Goal: Information Seeking & Learning: Learn about a topic

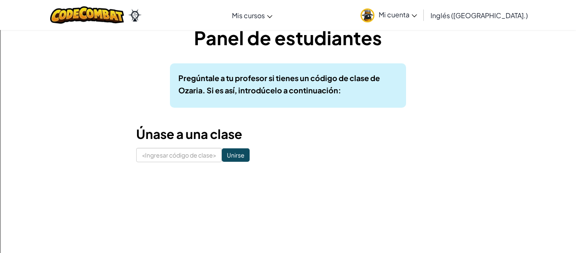
scroll to position [17, 0]
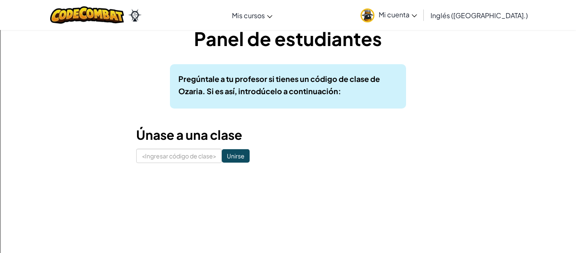
click at [169, 170] on div "Panel de estudiantes Pregúntale a tu profesor si tienes un código de clase de O…" at bounding box center [287, 94] width 493 height 163
click at [177, 158] on input at bounding box center [179, 155] width 86 height 14
click at [179, 156] on input "CrashDonwwSilly" at bounding box center [179, 155] width 86 height 14
type input "CrashDonwSilly"
click at [239, 150] on input "Unirse" at bounding box center [236, 155] width 28 height 13
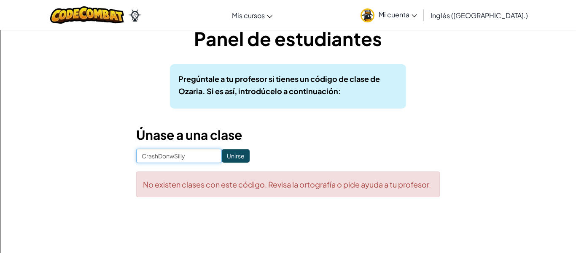
click at [169, 156] on input "CrashDonwSilly" at bounding box center [179, 155] width 86 height 14
click at [172, 154] on input "CrashDowSilly" at bounding box center [179, 155] width 86 height 14
type input "CrashDownSilly"
click input "Unirse" at bounding box center [236, 155] width 28 height 13
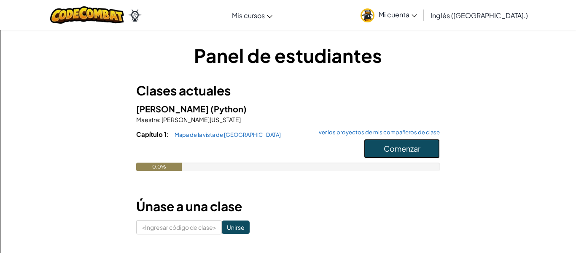
click at [392, 155] on button "Comenzar" at bounding box center [402, 148] width 76 height 19
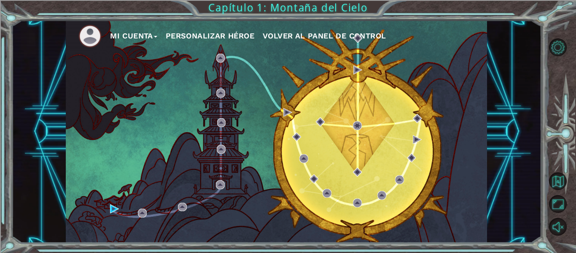
click at [153, 36] on font "Mi cuenta" at bounding box center [131, 35] width 43 height 9
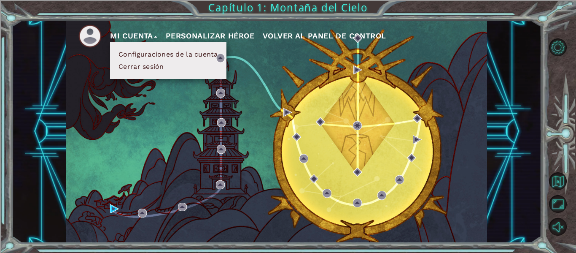
click at [108, 40] on li at bounding box center [94, 35] width 32 height 23
click at [59, 44] on div "Mi cuenta Configuraciones de la cuenta Cerrar sesión Personalizar héroe Volver …" at bounding box center [276, 131] width 530 height 222
click at [139, 95] on div "Mi cuenta Configuraciones de la cuenta Cerrar sesión Personalizar héroe Volver …" at bounding box center [276, 131] width 421 height 222
click at [389, 107] on div "Mi cuenta Configuraciones de la cuenta Cerrar sesión Personalizar héroe Volver …" at bounding box center [276, 131] width 421 height 222
click at [559, 50] on button "Opciones de nivel" at bounding box center [558, 47] width 18 height 18
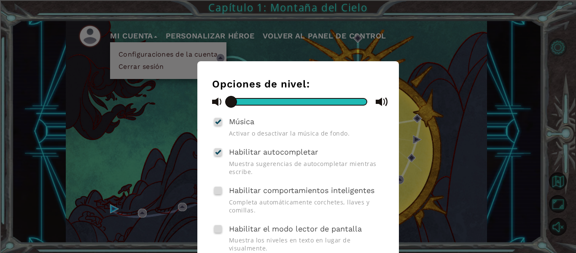
click at [559, 50] on div "Opciones de nivel: Música Activar o desactivar la música de fondo. Habilitar au…" at bounding box center [288, 126] width 576 height 253
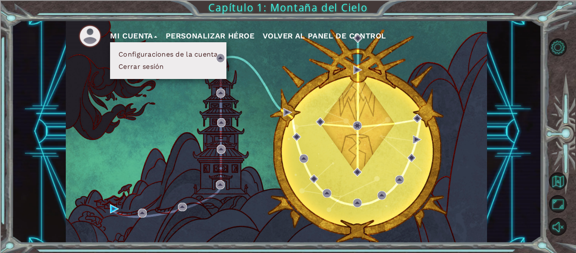
click at [512, 206] on div "Mi cuenta Configuraciones de la cuenta Cerrar sesión Personalizar héroe Volver …" at bounding box center [276, 131] width 530 height 222
click at [93, 40] on img at bounding box center [89, 35] width 23 height 23
click at [146, 33] on font "Mi cuenta" at bounding box center [131, 35] width 43 height 9
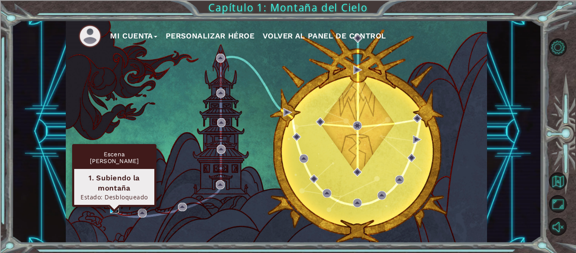
click at [114, 209] on img at bounding box center [114, 208] width 9 height 9
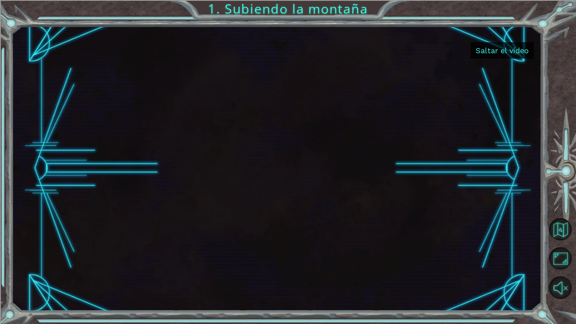
click at [524, 53] on font "Saltar el vídeo" at bounding box center [501, 50] width 53 height 9
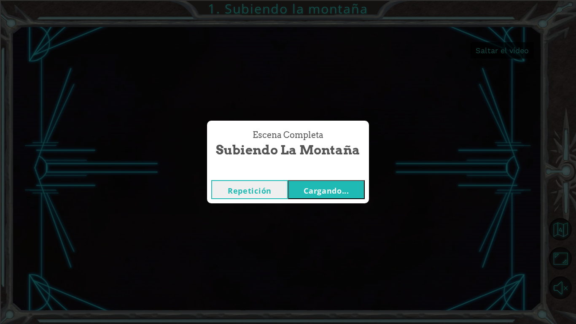
click at [318, 194] on font "Cargando..." at bounding box center [327, 190] width 46 height 10
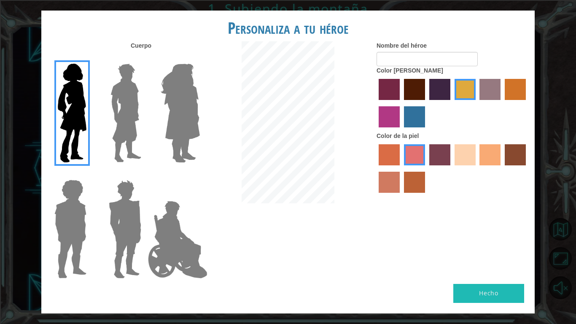
click at [194, 121] on img at bounding box center [180, 112] width 46 height 105
click at [199, 58] on input "Amatista heroica" at bounding box center [199, 58] width 0 height 0
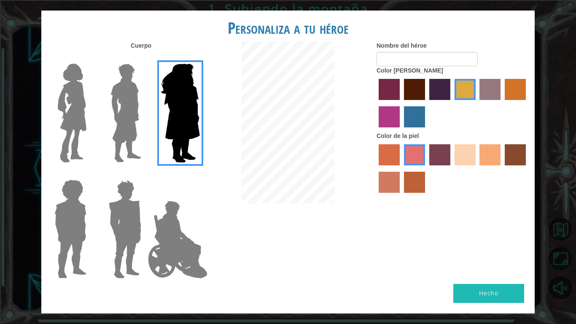
click at [138, 122] on img at bounding box center [126, 112] width 38 height 105
click at [145, 58] on input "El héroe Lars" at bounding box center [145, 58] width 0 height 0
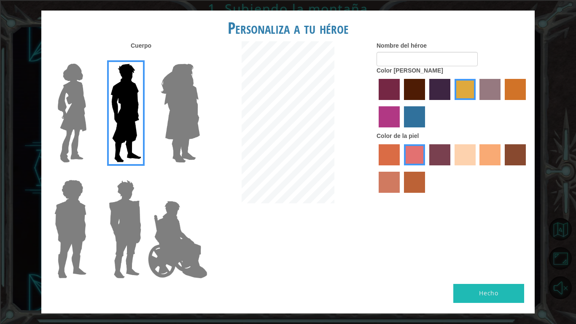
click at [75, 114] on img at bounding box center [71, 112] width 35 height 105
click at [90, 58] on input "Héroe Connie" at bounding box center [90, 58] width 0 height 0
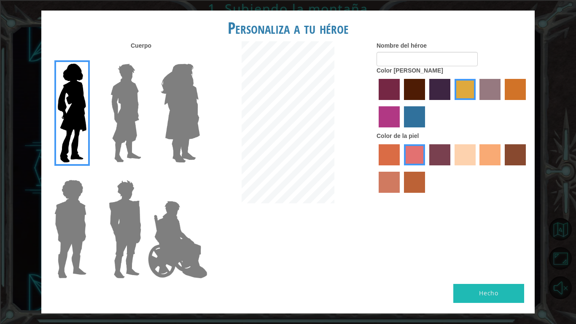
click at [170, 123] on img at bounding box center [180, 112] width 46 height 105
click at [199, 58] on input "Amatista heroica" at bounding box center [199, 58] width 0 height 0
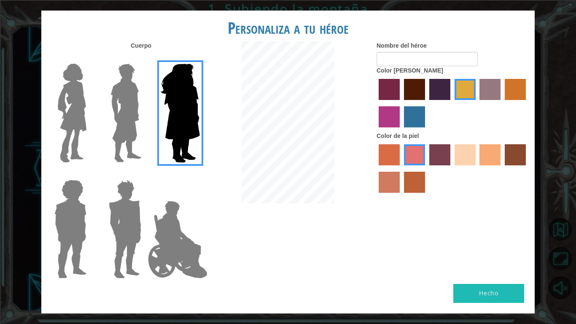
click at [64, 108] on img at bounding box center [71, 112] width 35 height 105
click at [90, 58] on input "Héroe Connie" at bounding box center [90, 58] width 0 height 0
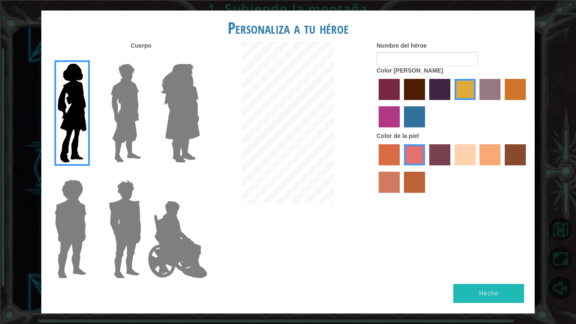
click at [195, 252] on img at bounding box center [178, 239] width 66 height 84
click at [199, 174] on input "El héroe Jamie" at bounding box center [199, 174] width 0 height 0
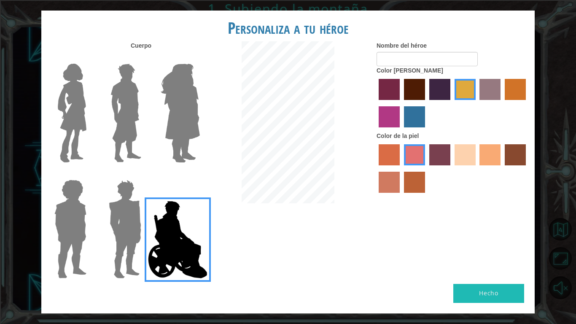
click at [140, 240] on img at bounding box center [124, 228] width 39 height 105
click at [145, 174] on input "Granate héroe" at bounding box center [145, 174] width 0 height 0
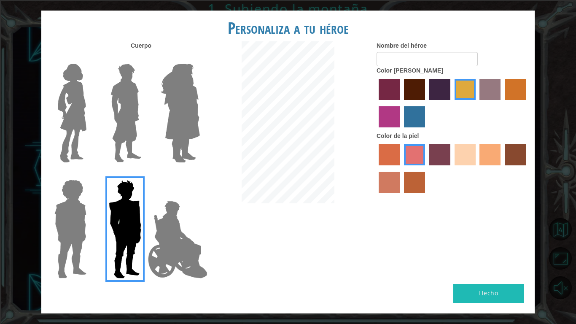
click at [113, 132] on img at bounding box center [126, 112] width 38 height 105
click at [145, 58] on input "El héroe Lars" at bounding box center [145, 58] width 0 height 0
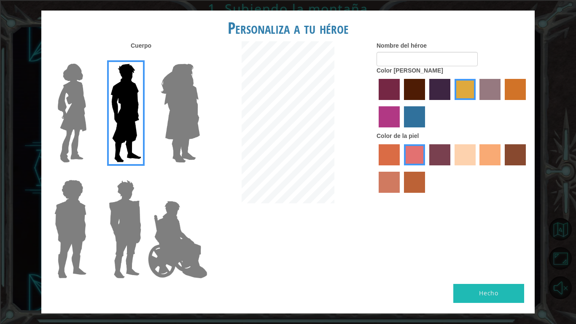
click at [51, 128] on label at bounding box center [69, 112] width 42 height 105
click at [90, 58] on input "Héroe Connie" at bounding box center [90, 58] width 0 height 0
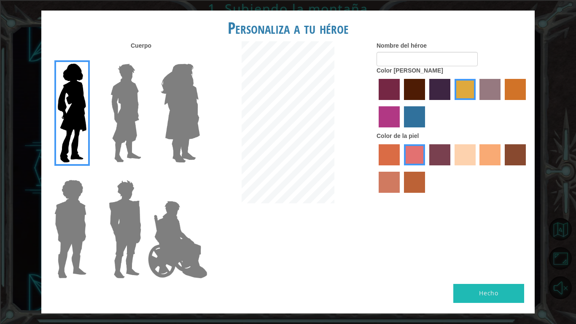
click at [163, 113] on img at bounding box center [180, 112] width 46 height 105
click at [199, 58] on input "Amatista heroica" at bounding box center [199, 58] width 0 height 0
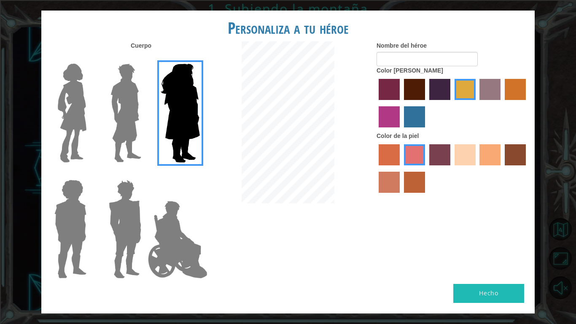
click at [64, 121] on img at bounding box center [71, 112] width 35 height 105
click at [90, 58] on input "Héroe Connie" at bounding box center [90, 58] width 0 height 0
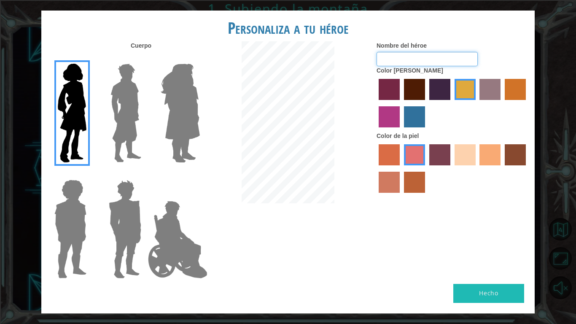
click at [410, 59] on input "Nombre del héroe" at bounding box center [426, 59] width 101 height 14
click at [409, 88] on label "color de pelo granate" at bounding box center [414, 89] width 21 height 21
click at [401, 103] on input "color de pelo granate" at bounding box center [401, 103] width 0 height 0
click at [387, 97] on label "color de pelo pimentón" at bounding box center [389, 89] width 21 height 21
click at [376, 103] on input "color de pelo pimentón" at bounding box center [376, 103] width 0 height 0
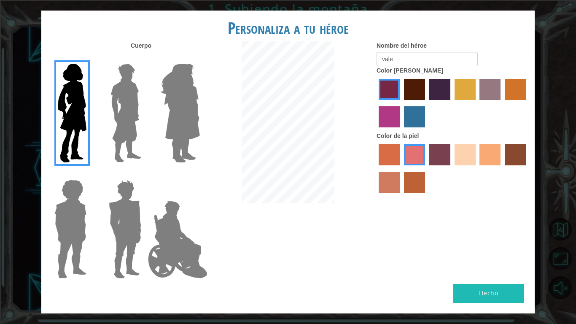
click at [417, 109] on label "color de cabello lachmara" at bounding box center [414, 116] width 21 height 21
click at [401, 130] on input "color de cabello lachmara" at bounding box center [401, 130] width 0 height 0
click at [438, 87] on label "color de pelo morado intenso" at bounding box center [439, 89] width 21 height 21
click at [426, 103] on input "color de pelo morado intenso" at bounding box center [426, 103] width 0 height 0
click at [489, 154] on label "color de piel de tacao" at bounding box center [489, 154] width 21 height 21
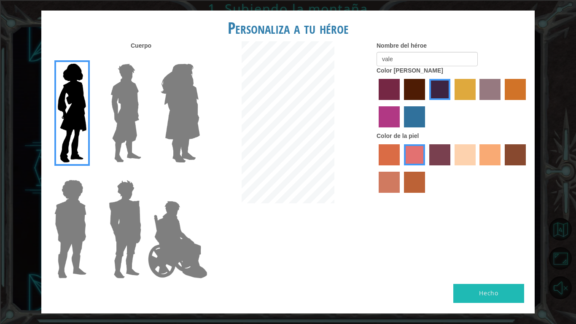
click at [477, 168] on input "color de piel de tacao" at bounding box center [477, 168] width 0 height 0
click at [462, 154] on label "color de piel de playa de arena" at bounding box center [464, 154] width 21 height 21
click at [451, 168] on input "color de piel de playa de arena" at bounding box center [451, 168] width 0 height 0
click at [437, 59] on input "vale" at bounding box center [426, 59] width 101 height 14
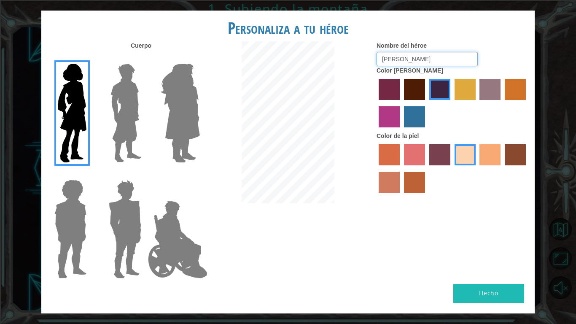
type input "[PERSON_NAME]"
click at [479, 252] on button "Hecho" at bounding box center [488, 293] width 71 height 19
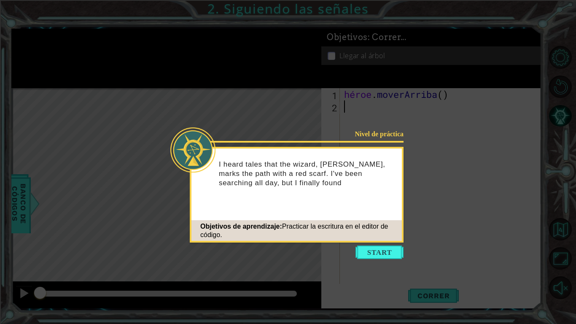
click at [479, 252] on icon at bounding box center [288, 162] width 576 height 324
click at [387, 252] on button "Comenzar" at bounding box center [379, 251] width 48 height 13
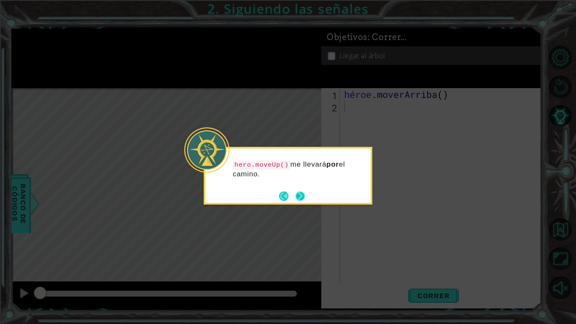
click at [302, 193] on button "Próximo" at bounding box center [300, 196] width 10 height 10
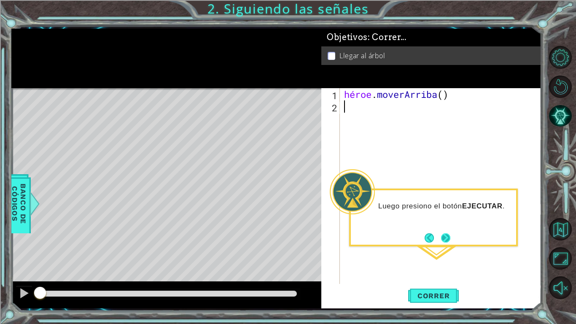
click at [447, 238] on button "Próximo" at bounding box center [445, 237] width 9 height 9
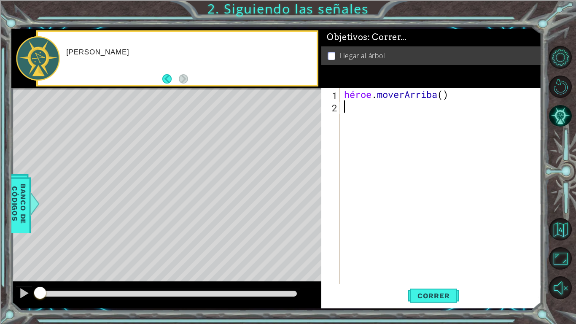
click at [447, 238] on div "héroe . [GEOGRAPHIC_DATA] ( )" at bounding box center [442, 198] width 201 height 220
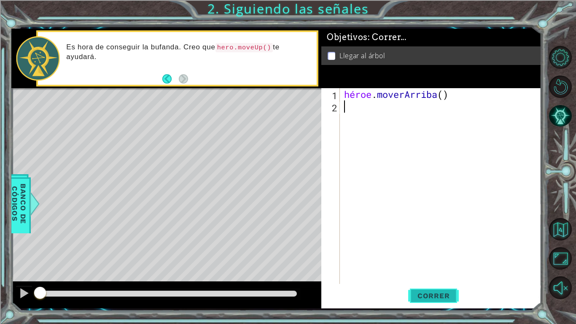
click at [451, 252] on span "Correr" at bounding box center [433, 295] width 49 height 8
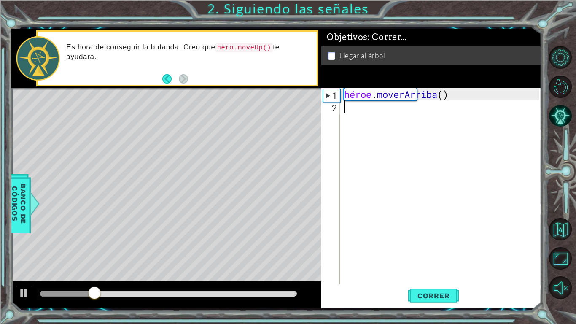
type textarea "9"
click at [431, 252] on button "Correr" at bounding box center [433, 296] width 51 height 22
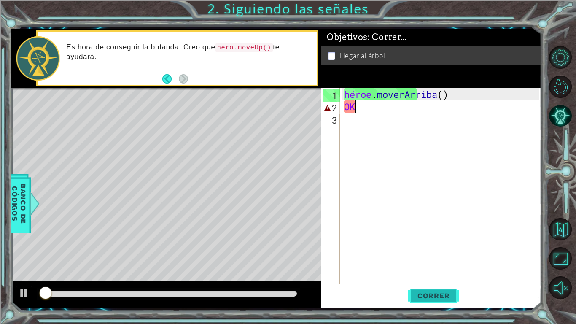
click at [431, 252] on button "Correr" at bounding box center [433, 296] width 51 height 22
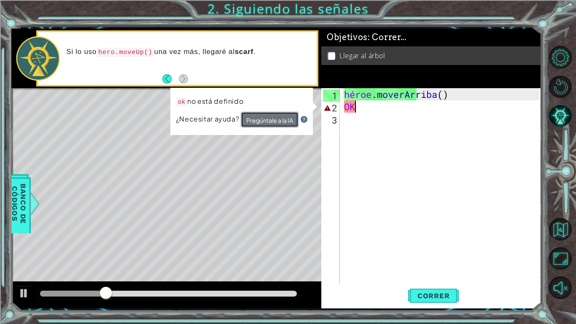
click at [264, 118] on font "Pregúntale a la IA" at bounding box center [269, 120] width 47 height 8
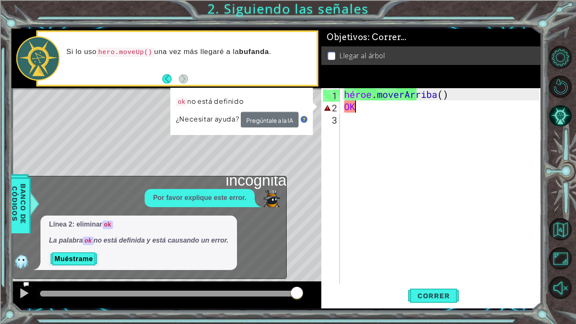
type textarea "o"
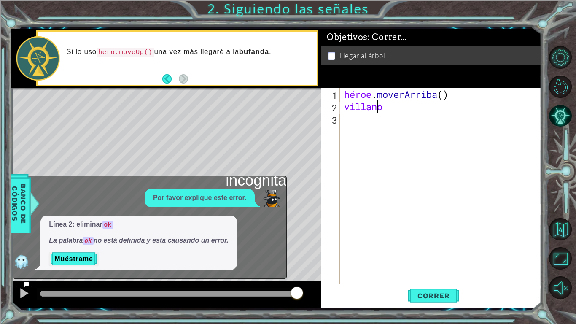
scroll to position [0, 1]
click at [439, 252] on font "Correr" at bounding box center [433, 295] width 32 height 8
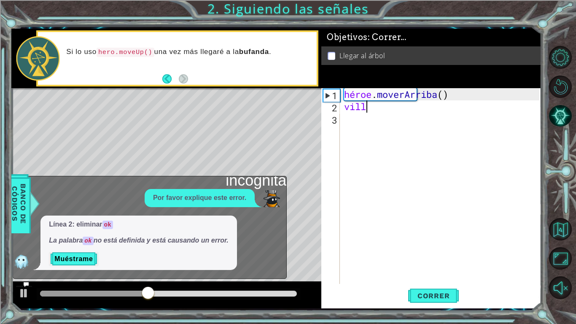
type textarea "vill"
click at [81, 252] on font "Muéstrame" at bounding box center [73, 258] width 38 height 7
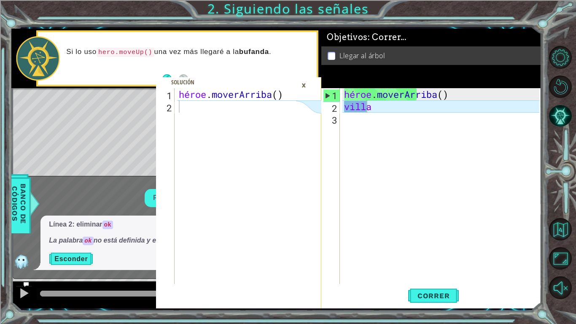
click at [306, 84] on font "×" at bounding box center [303, 84] width 5 height 13
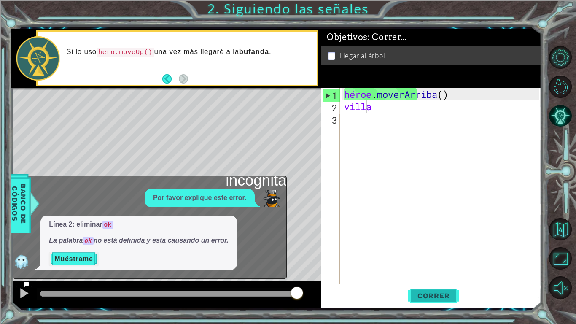
click at [453, 252] on button "Correr" at bounding box center [433, 296] width 51 height 22
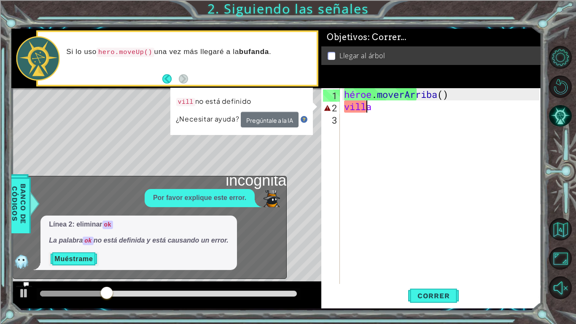
click at [387, 113] on div "héroe . [GEOGRAPHIC_DATA] ( ) villa" at bounding box center [442, 198] width 201 height 220
click at [389, 110] on div "héroe . [GEOGRAPHIC_DATA] ( ) villa" at bounding box center [442, 198] width 201 height 220
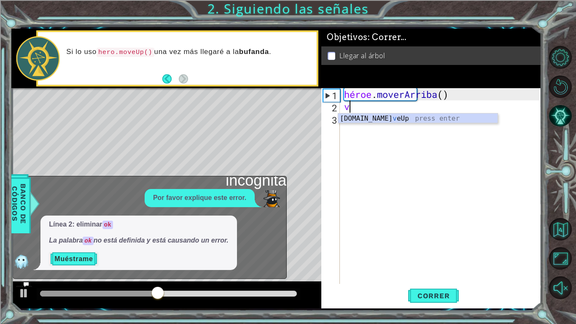
type textarea "v"
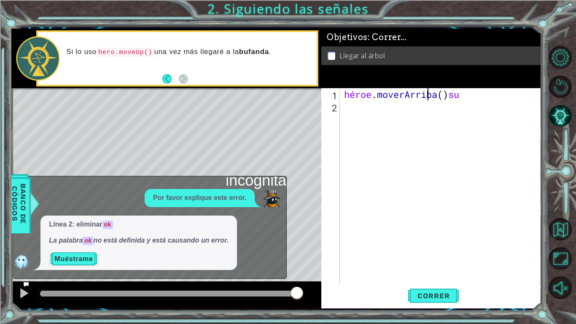
scroll to position [0, 3]
type textarea "hero.moveUp()"
click at [350, 105] on div "héroe . [GEOGRAPHIC_DATA] ( )" at bounding box center [442, 198] width 201 height 220
type textarea "super"
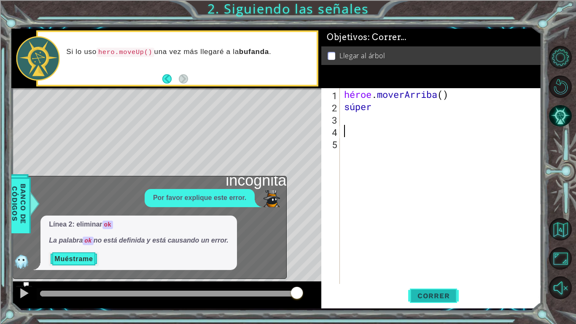
click at [437, 252] on button "Correr" at bounding box center [433, 296] width 51 height 22
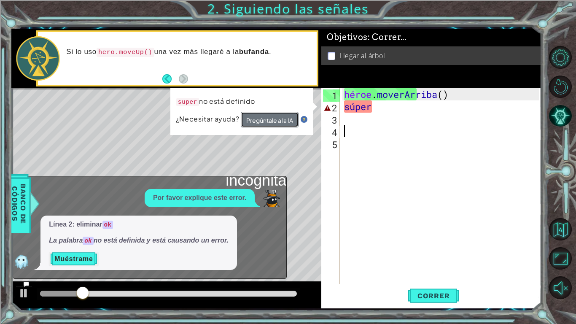
click at [269, 126] on button "Pregúntale a la IA" at bounding box center [270, 120] width 58 height 16
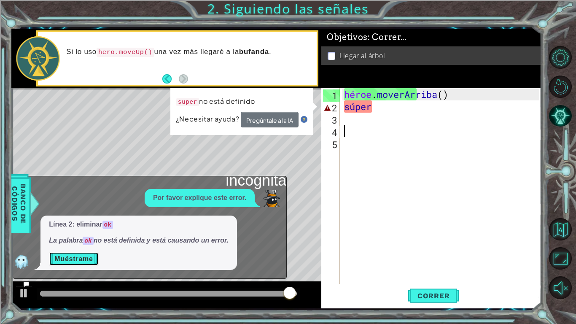
click at [78, 252] on button "Muéstrame" at bounding box center [73, 259] width 49 height 14
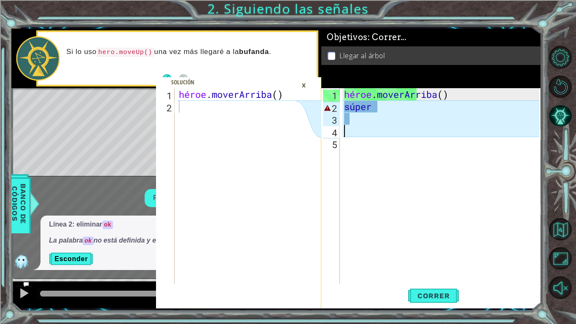
click at [148, 141] on div "Mapa de niveles" at bounding box center [205, 212] width 389 height 248
click at [414, 163] on div "héroe . moverArriba ( ) súper" at bounding box center [442, 198] width 201 height 220
click at [366, 110] on div "héroe . moverArriba ( ) súper" at bounding box center [442, 198] width 201 height 220
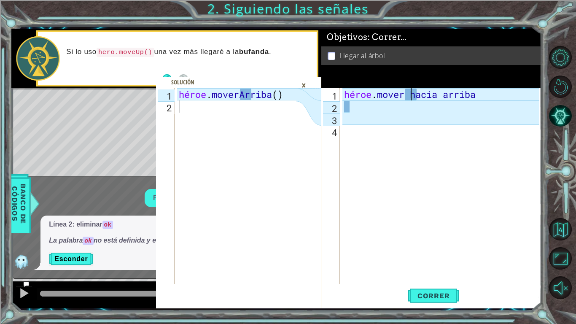
click at [415, 98] on div "héroe . mover hacia arriba" at bounding box center [442, 198] width 201 height 220
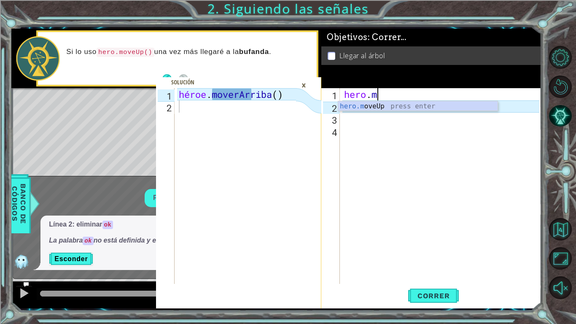
type textarea "h"
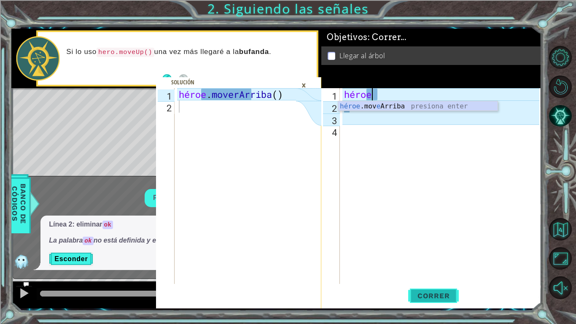
type textarea "heroe"
click at [451, 252] on button "Correr" at bounding box center [433, 296] width 51 height 22
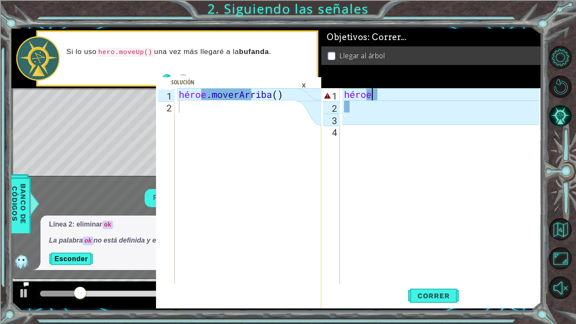
click at [303, 87] on font "×" at bounding box center [303, 84] width 5 height 13
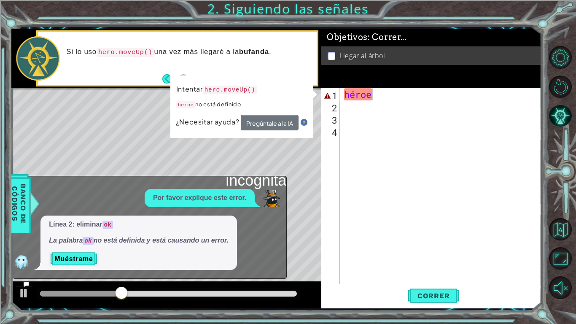
click at [320, 123] on div "Mapa de niveles" at bounding box center [205, 212] width 389 height 248
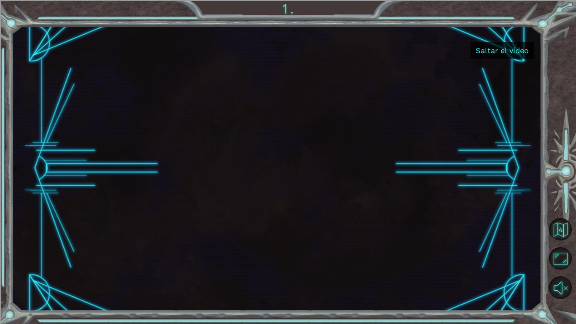
click at [477, 51] on font "Saltar el vídeo" at bounding box center [501, 50] width 53 height 9
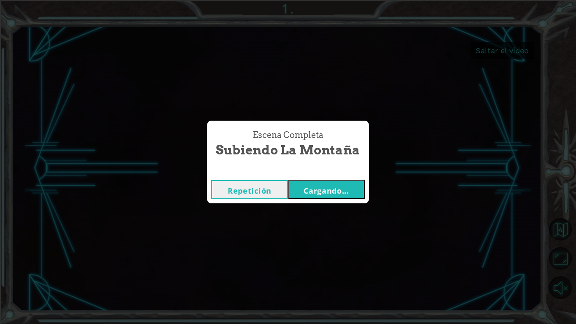
click at [320, 186] on font "Cargando..." at bounding box center [327, 190] width 46 height 10
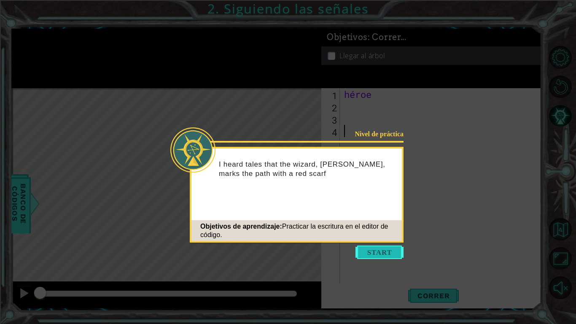
click at [375, 252] on button "Comenzar" at bounding box center [379, 251] width 48 height 13
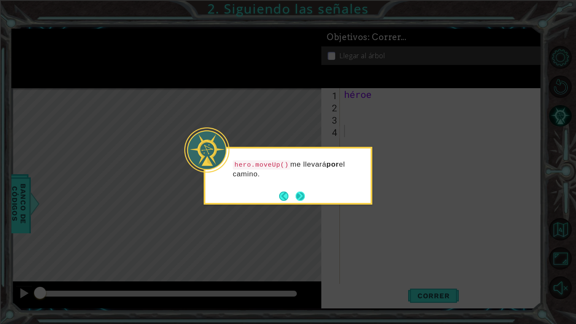
click at [302, 196] on button "Próximo" at bounding box center [299, 195] width 9 height 9
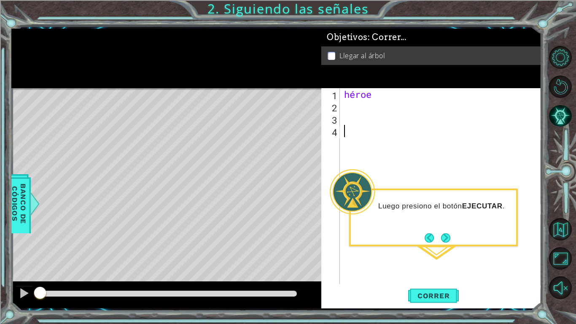
click at [348, 112] on div "héroe" at bounding box center [442, 198] width 201 height 220
type textarea "hero"
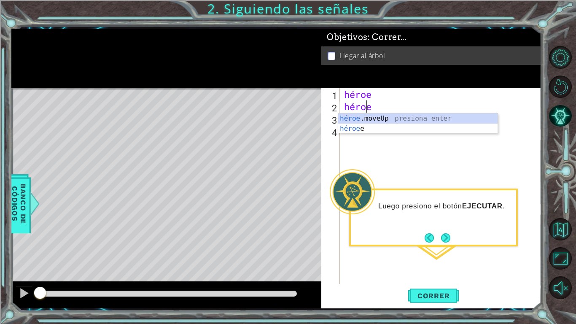
click at [379, 105] on div "héroe héroe" at bounding box center [442, 198] width 201 height 220
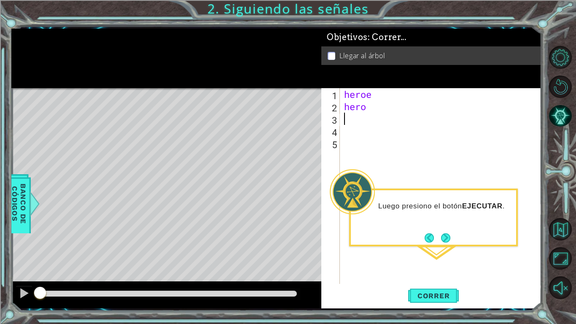
scroll to position [0, 0]
click at [416, 252] on span "Correr" at bounding box center [433, 295] width 49 height 8
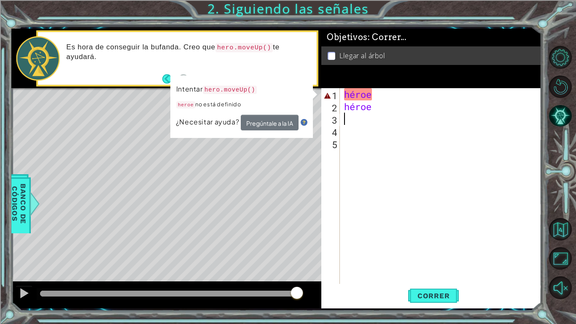
click at [389, 105] on div "héroe héroe" at bounding box center [442, 198] width 201 height 220
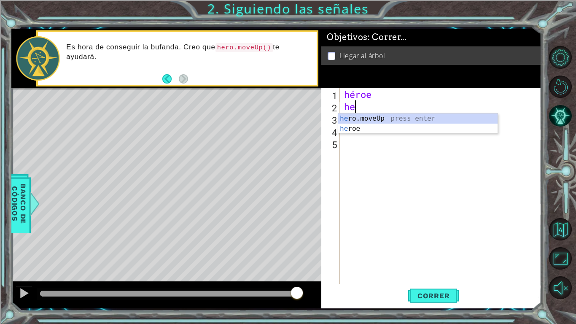
type textarea "h"
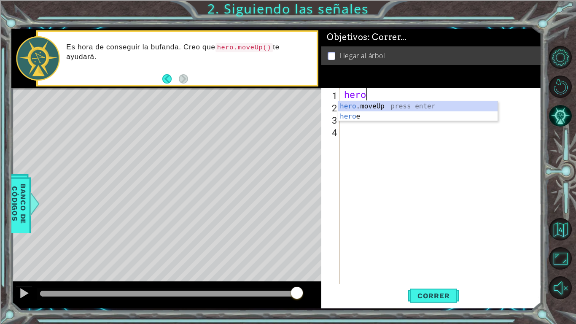
type textarea "h"
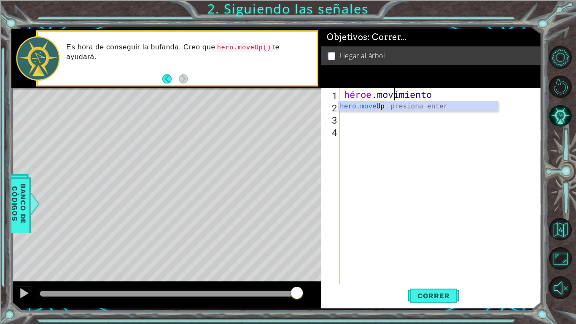
click at [452, 92] on div "héroe . movimiento" at bounding box center [442, 198] width 201 height 220
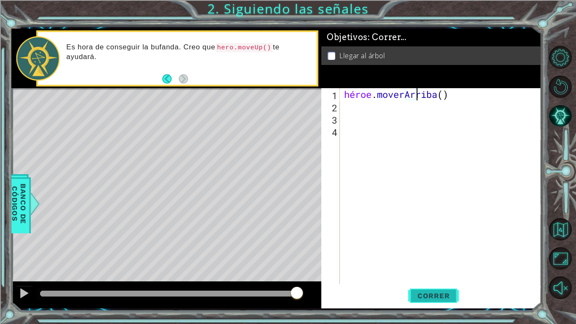
type textarea "hero.moveUp()"
click at [425, 252] on button "Correr" at bounding box center [433, 296] width 51 height 22
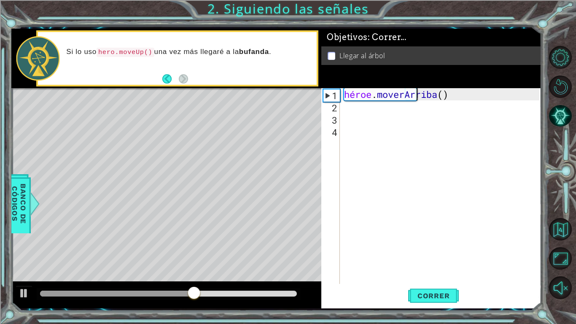
click at [347, 115] on div "héroe . [GEOGRAPHIC_DATA] ( )" at bounding box center [442, 198] width 201 height 220
click at [346, 108] on div "héroe . [GEOGRAPHIC_DATA] ( )" at bounding box center [442, 198] width 201 height 220
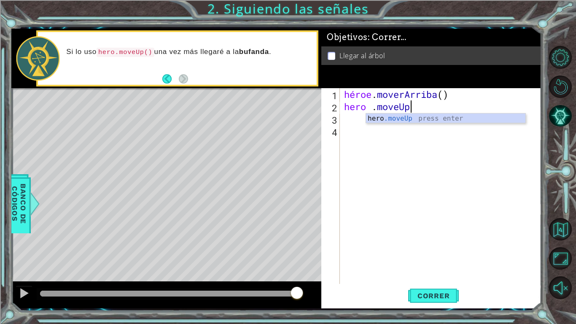
scroll to position [0, 3]
type textarea "hero .moveUp()"
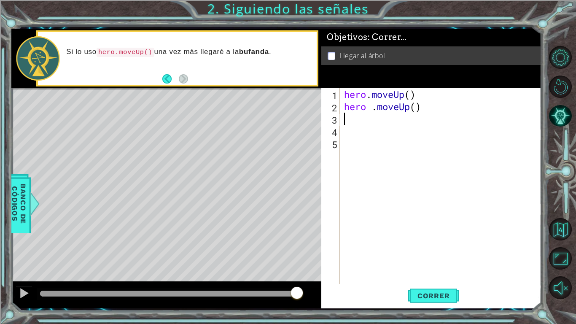
scroll to position [0, 0]
click at [424, 252] on button "Correr" at bounding box center [433, 296] width 51 height 22
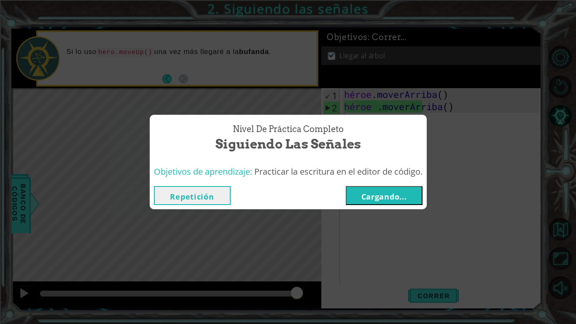
click at [366, 193] on font "Cargando..." at bounding box center [384, 196] width 46 height 10
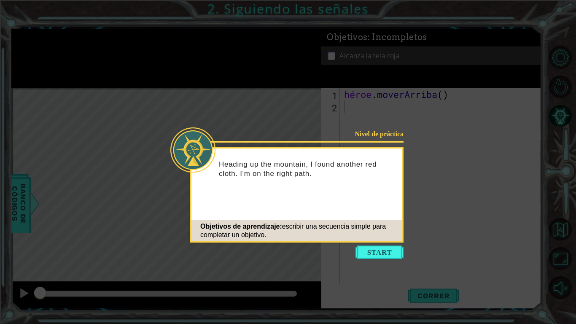
click at [381, 252] on icon at bounding box center [288, 162] width 576 height 324
click at [374, 252] on icon at bounding box center [288, 162] width 576 height 324
click at [376, 252] on button "Comenzar" at bounding box center [379, 251] width 48 height 13
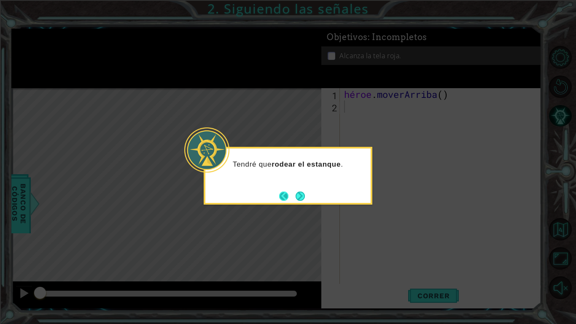
click at [291, 196] on button "Atrás" at bounding box center [287, 195] width 16 height 9
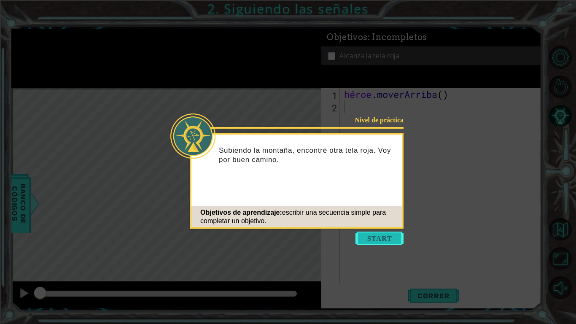
click at [373, 239] on button "Comenzar" at bounding box center [379, 237] width 48 height 13
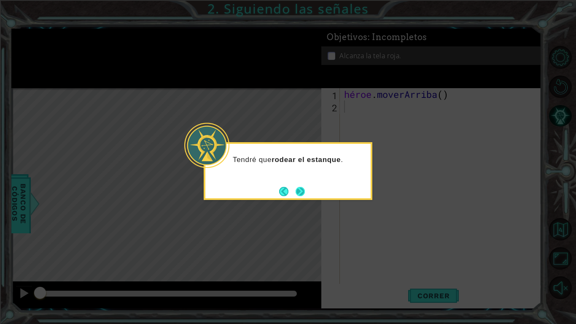
click at [300, 190] on button "Próximo" at bounding box center [299, 191] width 9 height 9
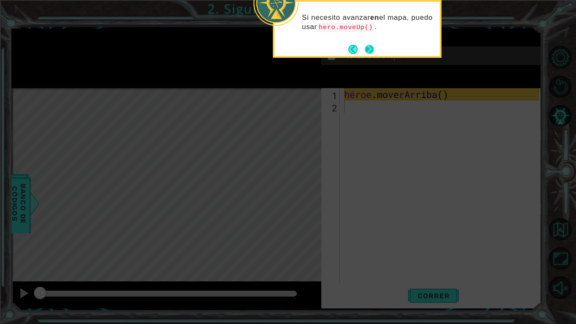
click at [370, 48] on button "Próximo" at bounding box center [369, 49] width 9 height 9
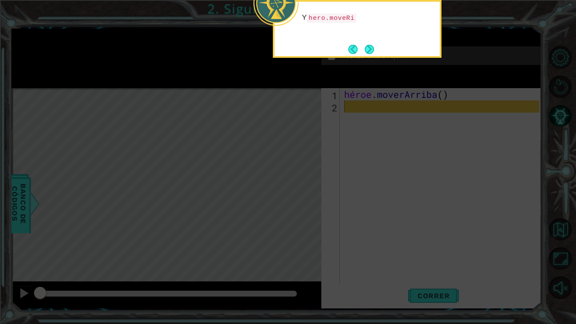
click at [370, 48] on button "Próximo" at bounding box center [369, 49] width 9 height 9
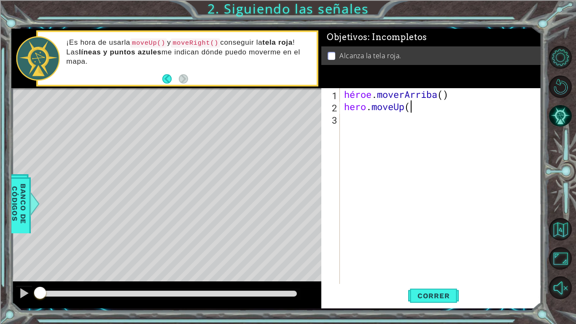
scroll to position [0, 3]
type textarea "hero.moveUp()"
click at [441, 252] on button "Correr" at bounding box center [433, 296] width 51 height 22
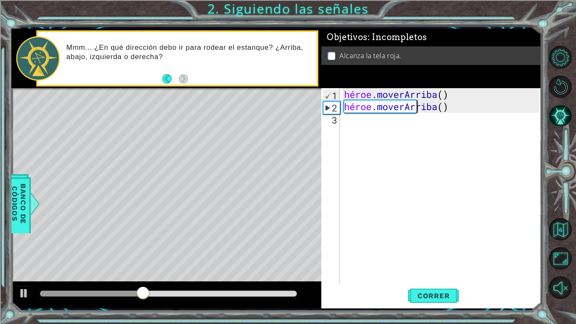
click at [344, 130] on div "héroe . [PERSON_NAME] ( ) héroe . [GEOGRAPHIC_DATA] ( )" at bounding box center [442, 198] width 201 height 220
click at [167, 78] on button "Atrás" at bounding box center [170, 78] width 16 height 9
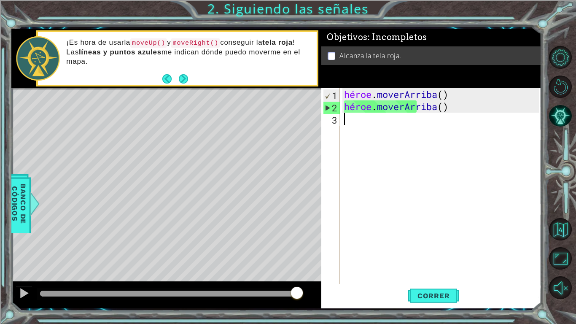
click at [348, 119] on div "héroe . [PERSON_NAME] ( ) héroe . [GEOGRAPHIC_DATA] ( )" at bounding box center [442, 198] width 201 height 220
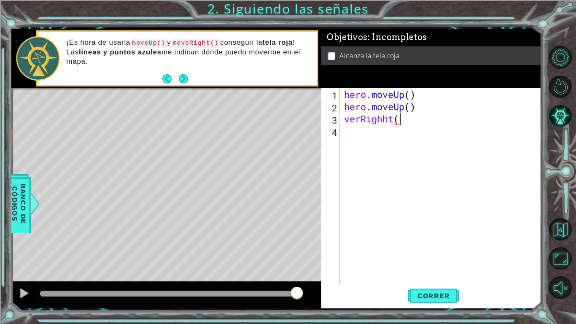
scroll to position [0, 2]
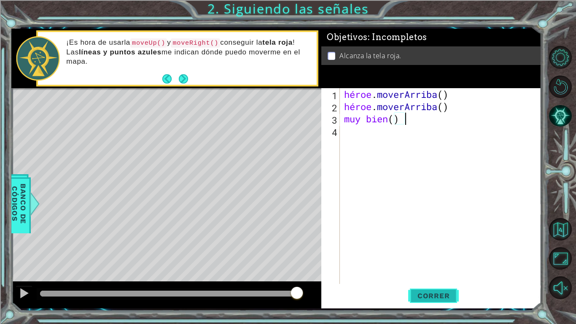
click at [424, 252] on font "Correr" at bounding box center [433, 295] width 32 height 8
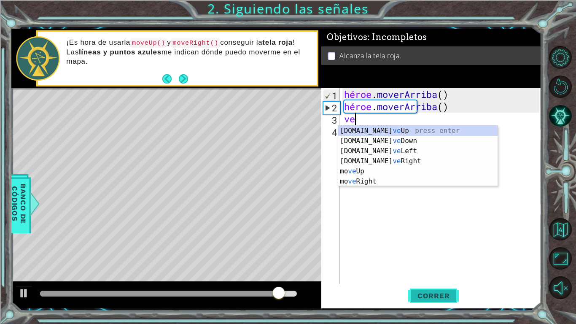
scroll to position [0, 0]
type textarea "v"
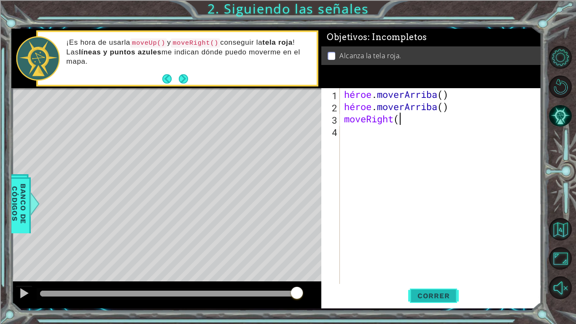
scroll to position [0, 2]
click at [428, 252] on font "Correr" at bounding box center [433, 295] width 32 height 8
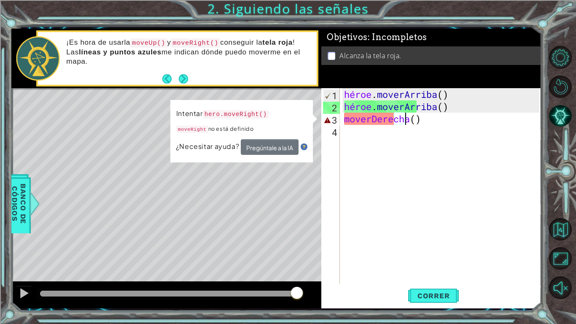
click at [417, 123] on div "héroe . [PERSON_NAME] ( ) héroe . [GEOGRAPHIC_DATA] ( ) [GEOGRAPHIC_DATA] ( )" at bounding box center [442, 198] width 201 height 220
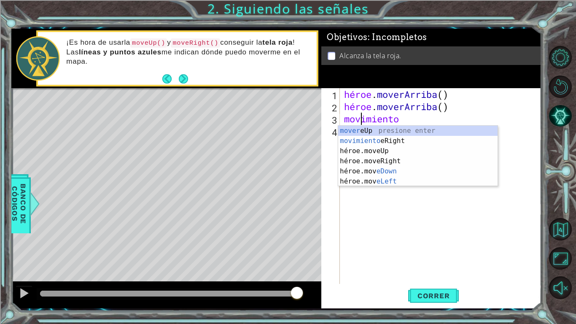
scroll to position [0, 0]
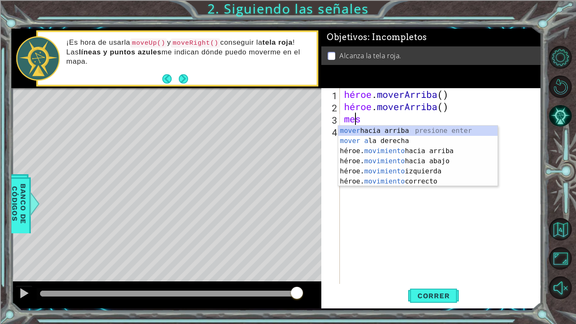
type textarea "m"
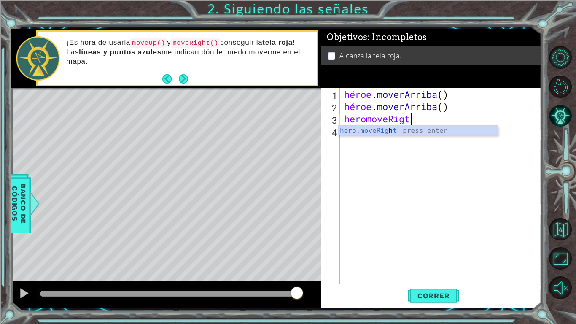
scroll to position [0, 3]
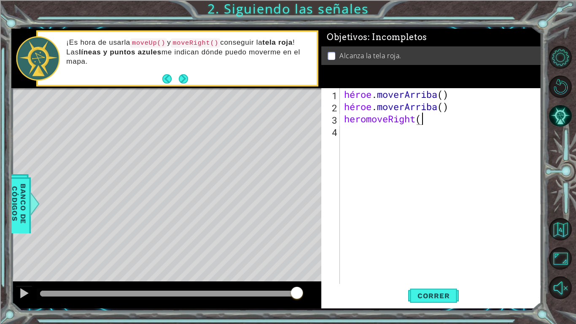
type textarea "heromoveRight()"
click at [441, 252] on font "Correr" at bounding box center [433, 295] width 32 height 8
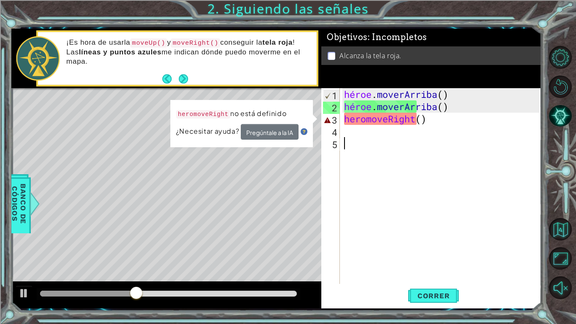
click at [397, 141] on div "héroe . [PERSON_NAME] ( ) héroe . moverArriba ( ) heromoveRight ( )" at bounding box center [442, 198] width 201 height 220
click at [421, 121] on div "héroe . [PERSON_NAME] ( ) héroe . moverArriba ( ) heromoveRight ( )" at bounding box center [442, 198] width 201 height 220
click at [447, 122] on div "héroe . [PERSON_NAME] ( ) héroe . moverArriba ( ) heromoveRight ( )" at bounding box center [442, 198] width 201 height 220
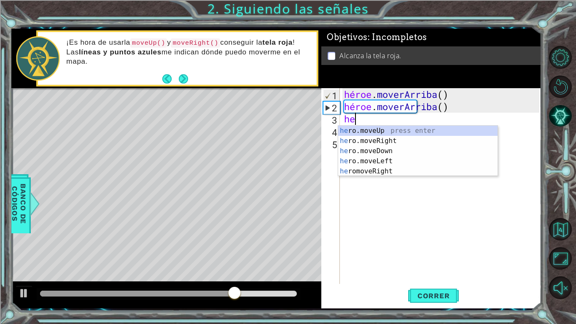
type textarea "h"
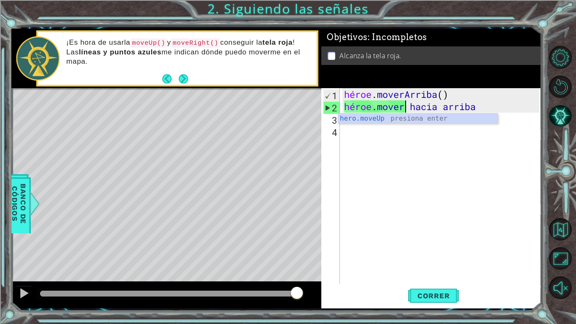
scroll to position [0, 3]
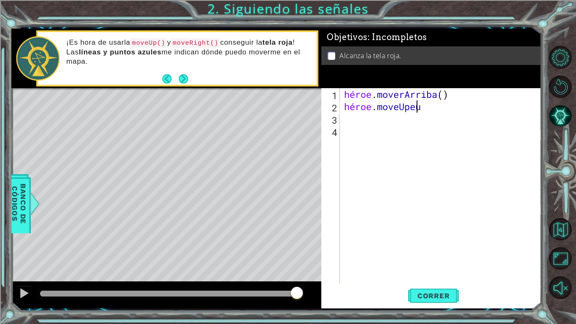
type textarea "hero.moveUpeup"
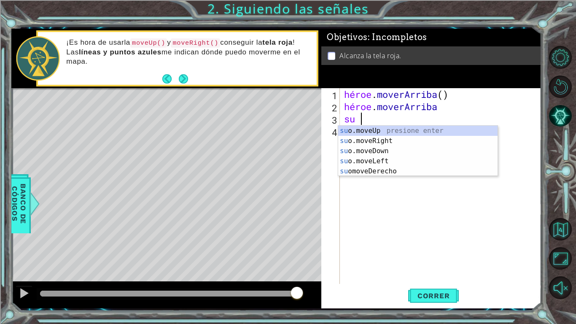
scroll to position [0, 0]
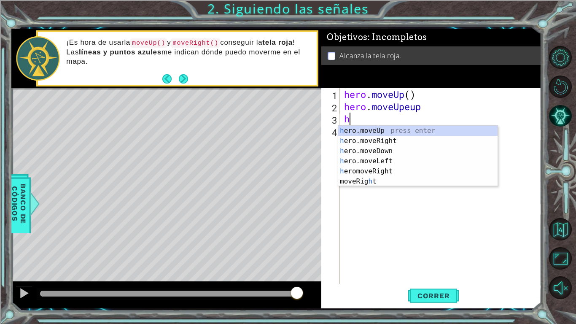
type textarea "h"
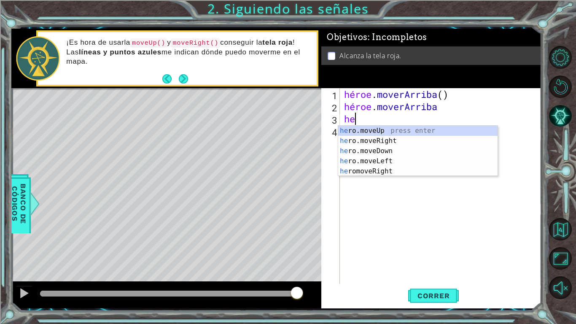
type textarea "h"
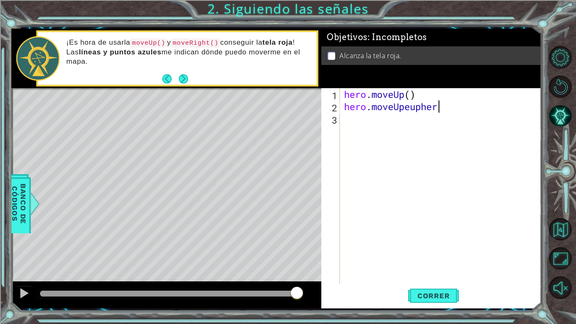
scroll to position [0, 4]
type textarea "hero.moveUpeup"
click at [348, 120] on div "héroe . [PERSON_NAME] ( ) héroe . [GEOGRAPHIC_DATA]" at bounding box center [442, 198] width 201 height 220
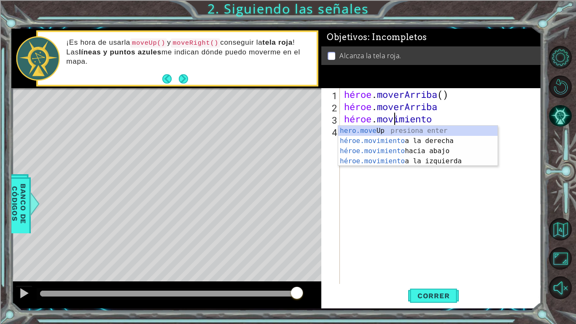
scroll to position [0, 2]
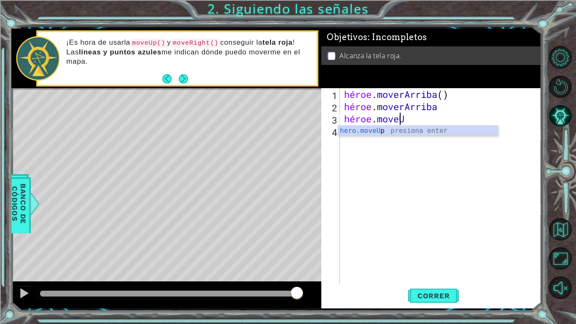
type textarea "hero.moveUp"
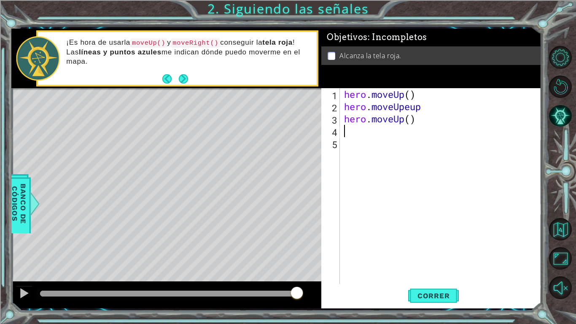
scroll to position [0, 0]
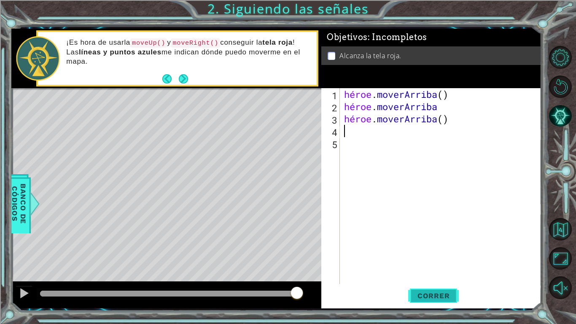
click at [449, 252] on span "Correr" at bounding box center [433, 295] width 49 height 8
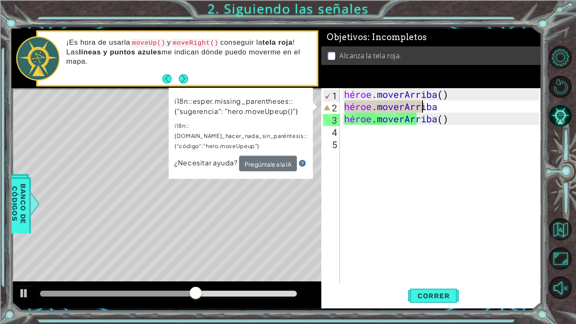
click at [469, 105] on div "héroe . [PERSON_NAME] ( ) héroe . moverArriba héroe . [GEOGRAPHIC_DATA] ( )" at bounding box center [442, 198] width 201 height 220
click at [460, 108] on div "héroe . [PERSON_NAME] ( ) héroe . moverArriba héroe . [GEOGRAPHIC_DATA] ( )" at bounding box center [442, 198] width 201 height 220
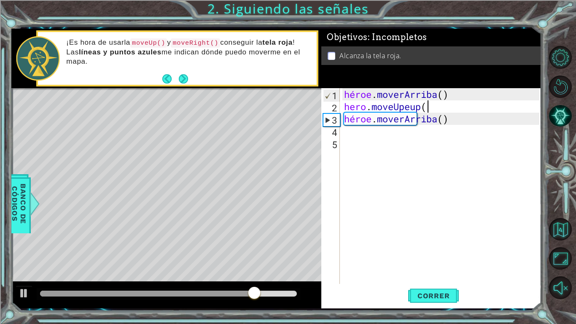
scroll to position [0, 3]
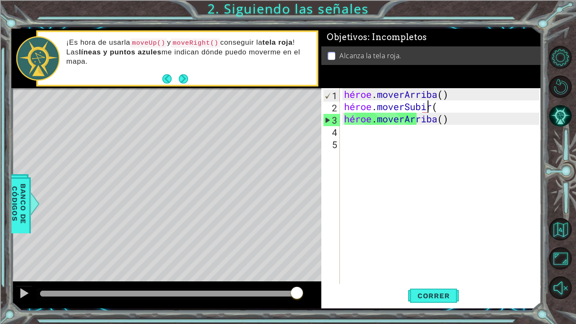
type textarea "hero.moveUpeup()"
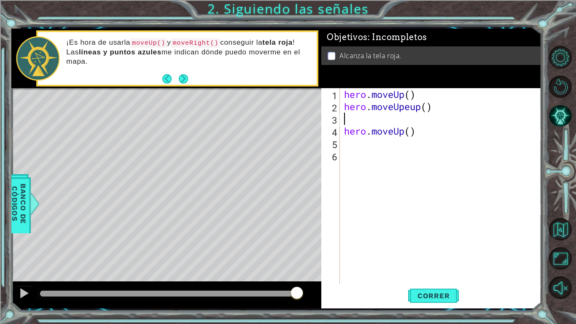
scroll to position [0, 0]
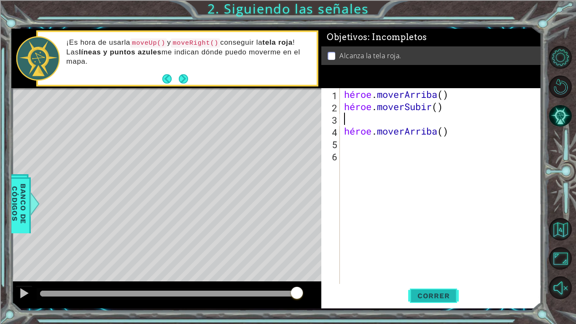
click at [441, 252] on font "Correr" at bounding box center [433, 295] width 32 height 8
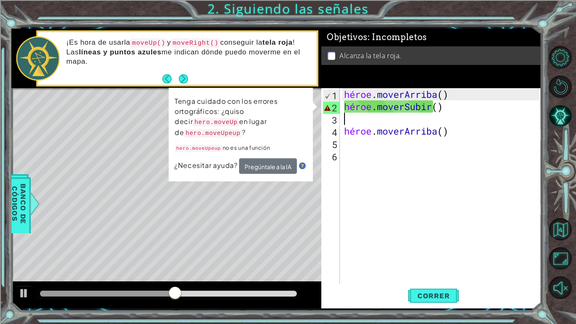
click at [446, 105] on div "héroe . [PERSON_NAME] ( ) héroe . [PERSON_NAME] ( ) héroe . [GEOGRAPHIC_DATA] (…" at bounding box center [442, 198] width 201 height 220
click at [450, 108] on div "héroe . [PERSON_NAME] ( ) héroe . [PERSON_NAME] ( ) héroe . [GEOGRAPHIC_DATA] (…" at bounding box center [442, 198] width 201 height 220
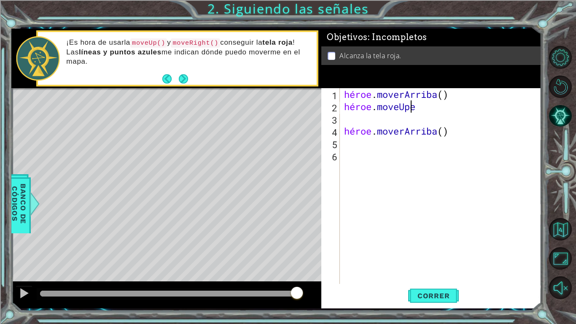
click at [429, 111] on div "héroe . [PERSON_NAME] ( ) héroe . moveUpe héroe . [GEOGRAPHIC_DATA] ( )" at bounding box center [442, 198] width 201 height 220
click at [427, 106] on div "héroe . [PERSON_NAME] ( ) héroe . moveUpe héroe . [GEOGRAPHIC_DATA] ( )" at bounding box center [442, 198] width 201 height 220
type textarea "hero.moveUp()"
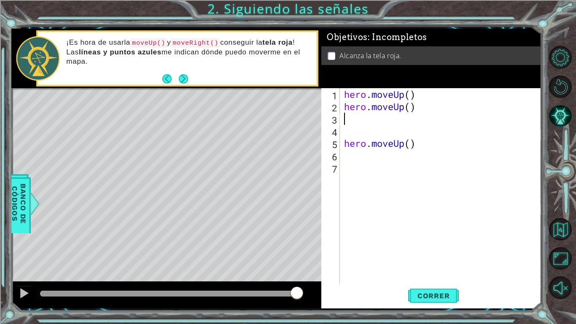
scroll to position [0, 0]
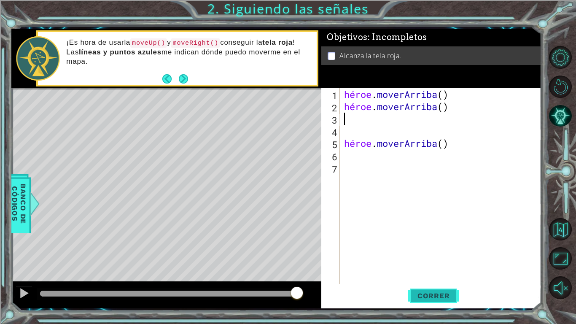
click at [441, 252] on button "Correr" at bounding box center [433, 296] width 51 height 22
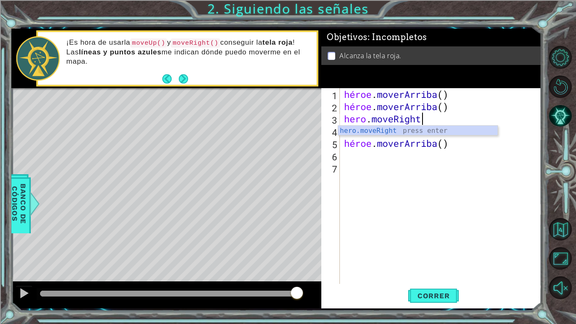
scroll to position [0, 3]
click at [425, 252] on font "Correr" at bounding box center [433, 295] width 32 height 8
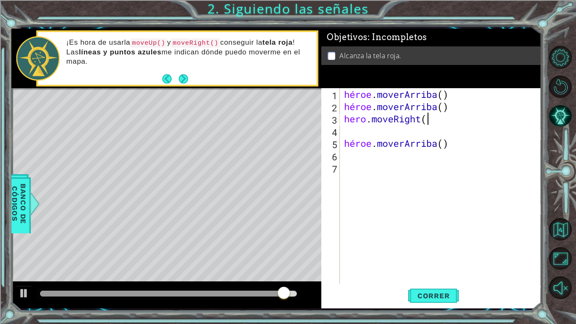
scroll to position [0, 3]
type textarea "hero.moveRight()"
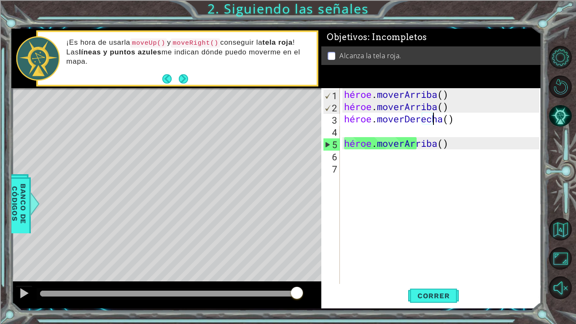
click at [443, 252] on div "héroe . [PERSON_NAME] ( ) héroe . [PERSON_NAME] ( ) héroe . moverDerecha ( ) hé…" at bounding box center [442, 198] width 201 height 220
click at [439, 252] on font "Correr" at bounding box center [433, 295] width 32 height 8
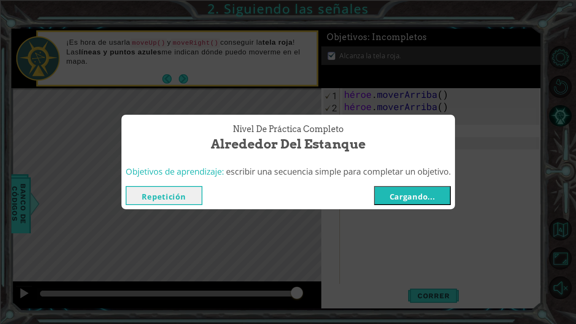
click at [406, 193] on font "Cargando..." at bounding box center [412, 196] width 46 height 10
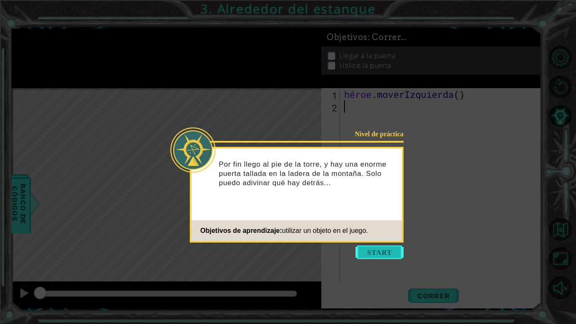
click at [371, 252] on button "Comenzar" at bounding box center [379, 251] width 48 height 13
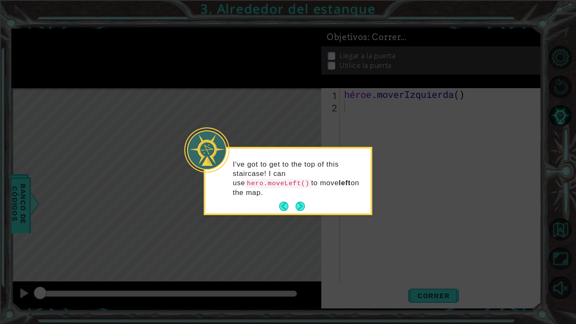
click at [303, 195] on p "I've got to get to the top of this staircase! I can use hero.moveLeft() to move…" at bounding box center [299, 179] width 132 height 38
click at [300, 205] on button "Próximo" at bounding box center [299, 205] width 9 height 9
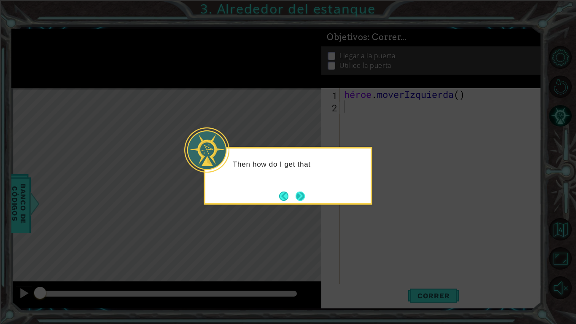
click at [300, 193] on button "Próximo" at bounding box center [299, 195] width 9 height 9
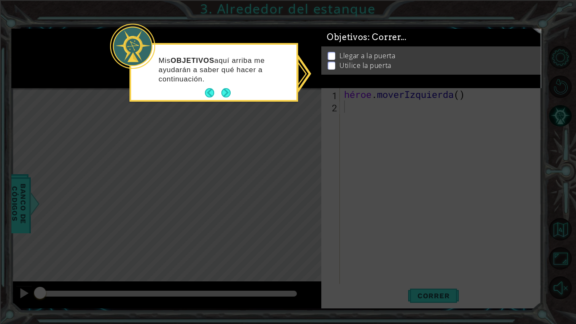
click at [332, 55] on p at bounding box center [332, 59] width 8 height 8
click at [430, 109] on icon at bounding box center [288, 162] width 576 height 324
click at [425, 252] on icon at bounding box center [288, 162] width 576 height 324
click at [227, 90] on button "Próximo" at bounding box center [225, 92] width 9 height 9
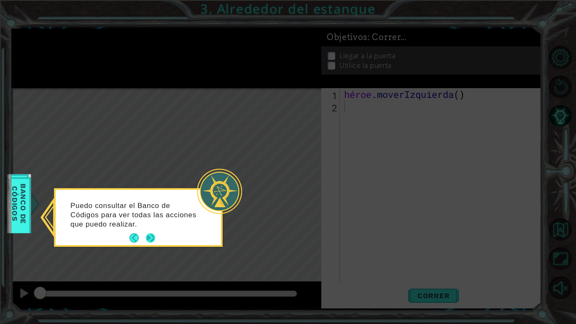
click at [150, 234] on button "Próximo" at bounding box center [150, 237] width 9 height 9
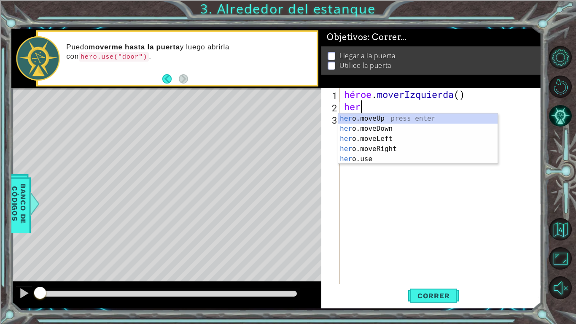
type textarea "hero"
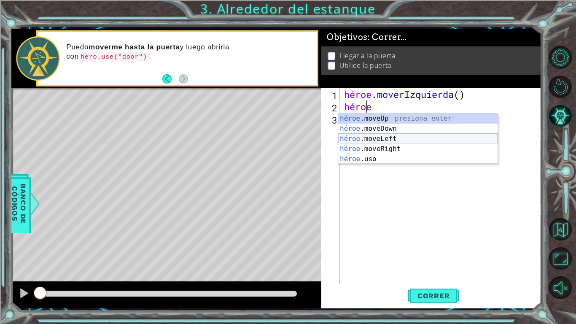
click at [394, 143] on div "héroe .moveUp presiona enter héroe .moveDown Presione Enter héroe .moveLeft Pre…" at bounding box center [417, 148] width 159 height 71
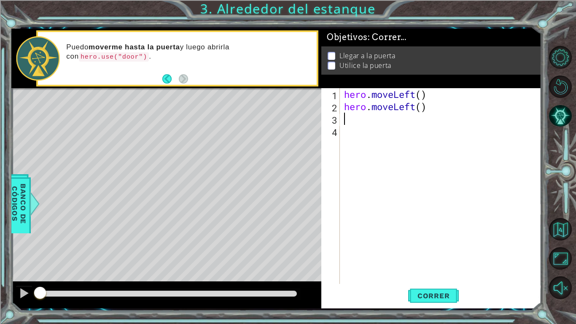
scroll to position [0, 0]
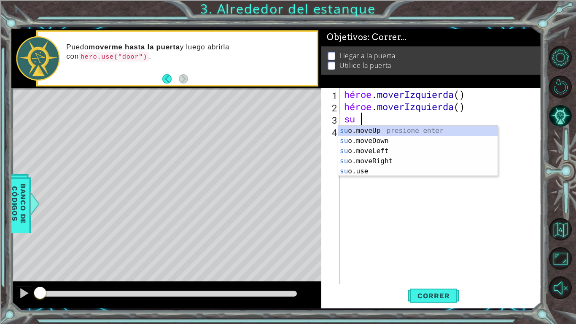
type textarea "hero"
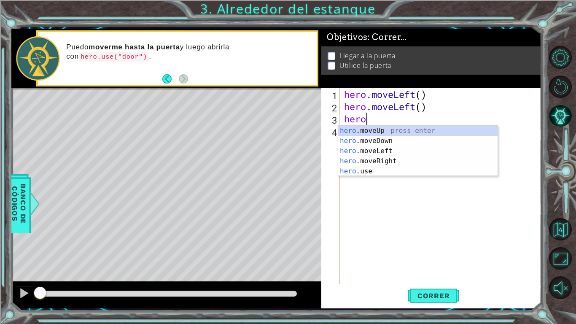
scroll to position [0, 0]
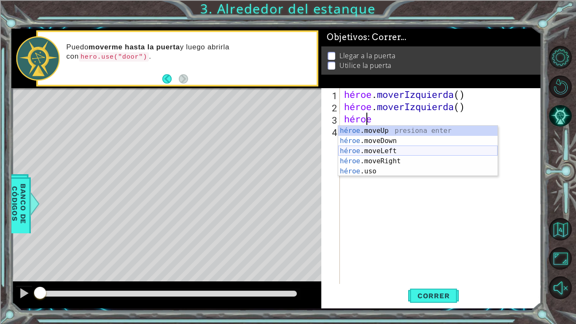
click at [388, 150] on div "héroe .moveUp presiona enter héroe .moveDown Presione Enter héroe .moveLeft Pre…" at bounding box center [417, 161] width 159 height 71
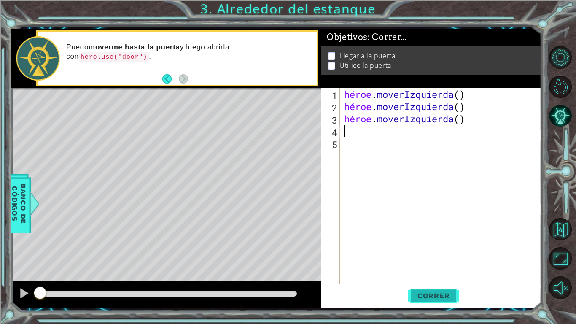
click at [438, 252] on button "Correr" at bounding box center [433, 296] width 51 height 22
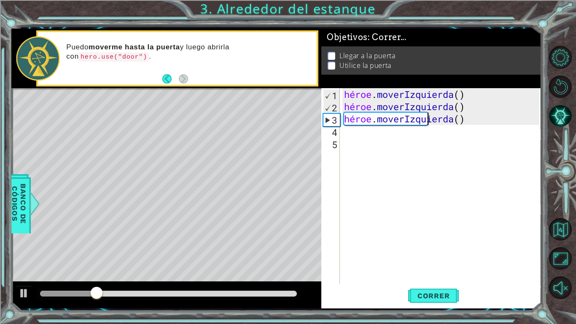
click at [473, 115] on div "héroe . moverIzquierda ( ) héroe . moverIzquierda ( ) héroe . [GEOGRAPHIC_DATA]…" at bounding box center [442, 198] width 201 height 220
click at [465, 121] on div "héroe . moverIzquierda ( ) héroe . moverIzquierda ( ) héroe . [GEOGRAPHIC_DATA]…" at bounding box center [442, 198] width 201 height 220
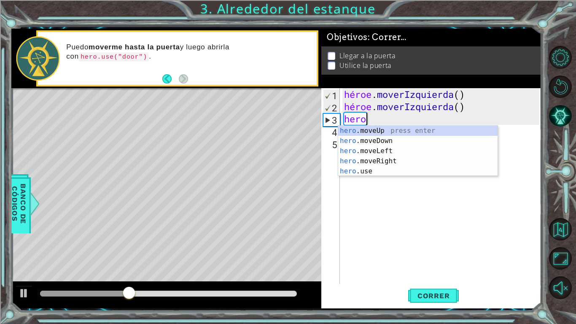
type textarea "h"
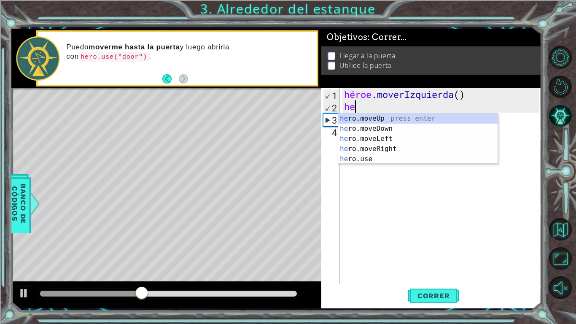
type textarea "h"
type textarea "hero"
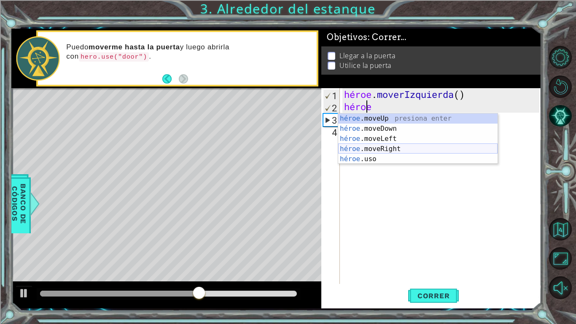
click at [407, 148] on div "héroe .moveUp presiona enter héroe .moveDown Presione Enter héroe .moveLeft Pre…" at bounding box center [417, 148] width 159 height 71
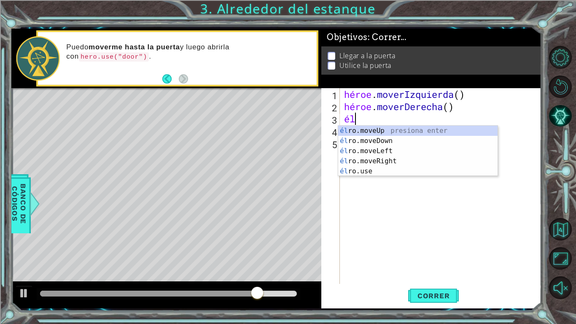
type textarea "her"
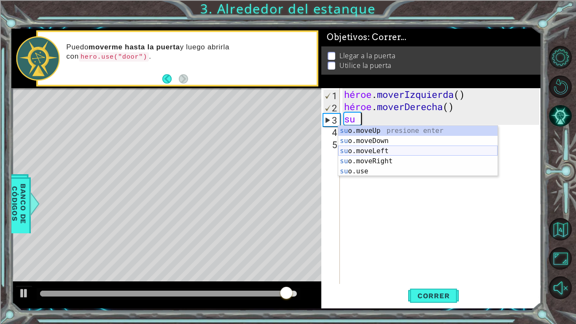
click at [383, 148] on div "su o.moveUp presione enter su o.moveDown Presione Enter su o.moveLeft Presione …" at bounding box center [417, 161] width 159 height 71
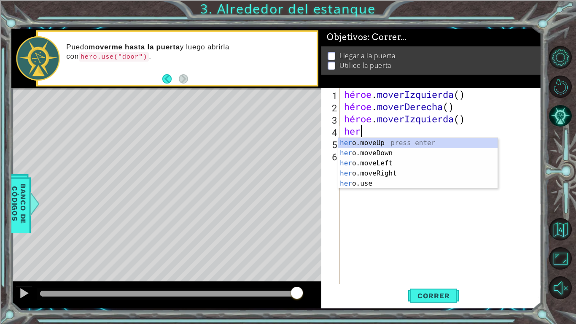
scroll to position [0, 0]
click at [391, 185] on div "héroe .moveUp presiona enter héroe .moveDown Presione Enter héroe .moveLeft Pre…" at bounding box center [417, 173] width 159 height 71
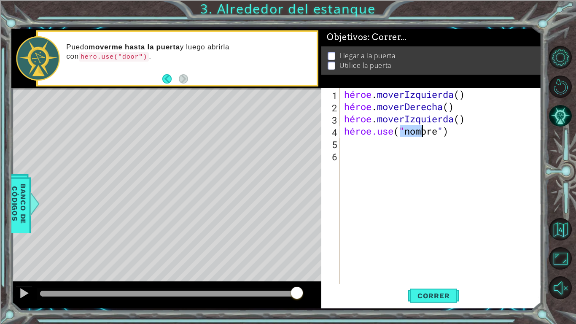
click at [452, 135] on div "héroe . moverIzquierda ( ) héroe . moverDerecha ( ) héroe . moverIzquierda ( ) …" at bounding box center [442, 198] width 201 height 220
click at [466, 132] on div "héroe . moverIzquierda ( ) héroe . moverDerecha ( ) héroe . moverIzquierda ( ) …" at bounding box center [442, 198] width 201 height 220
type textarea "hero.use(door)"
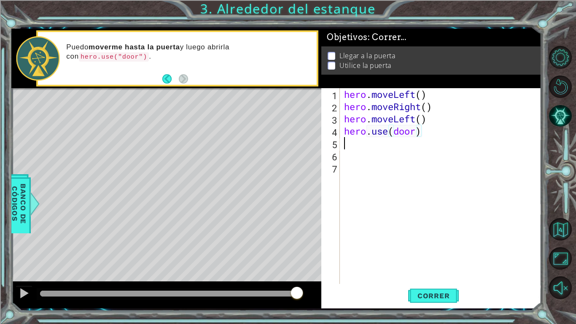
scroll to position [0, 0]
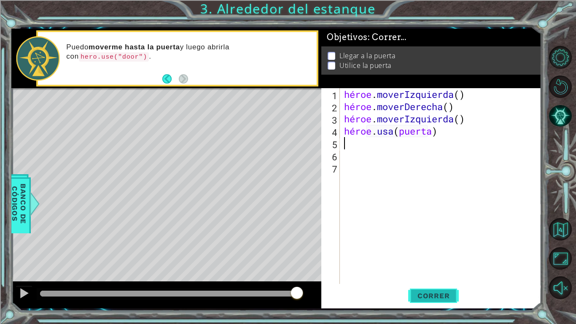
click at [428, 252] on font "Correr" at bounding box center [433, 295] width 32 height 8
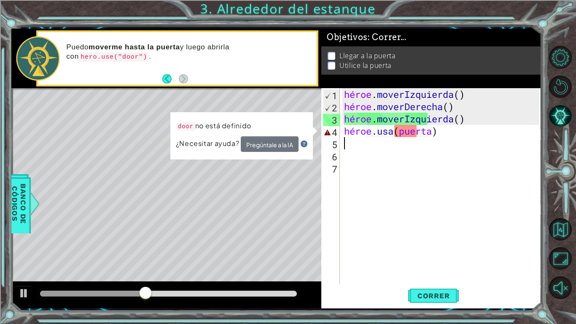
click at [475, 140] on div "héroe . moverIzquierda ( ) héroe . moverDerecha ( ) héroe . moverIzquierda ( ) …" at bounding box center [442, 198] width 201 height 220
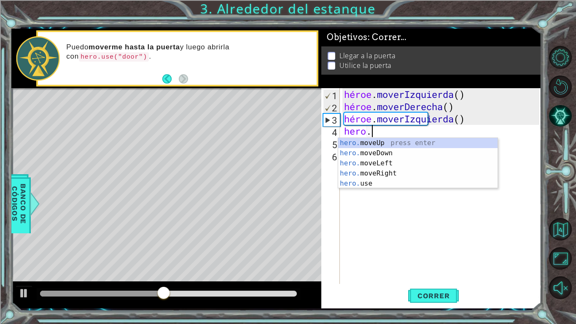
type textarea "h"
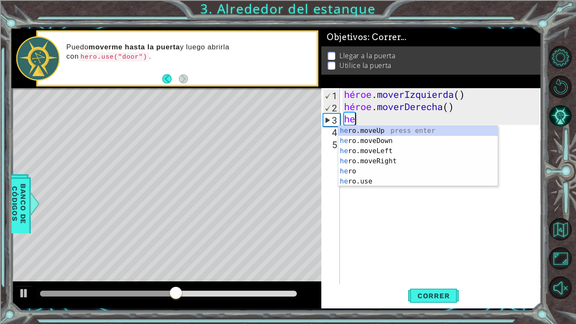
type textarea "h"
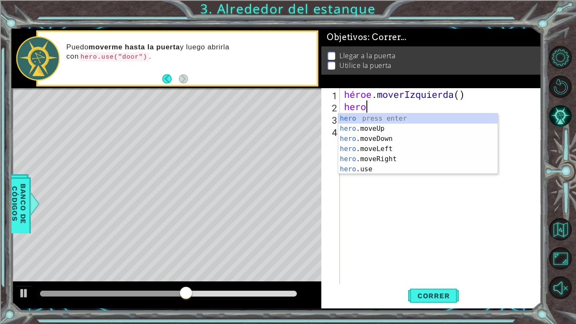
type textarea "h"
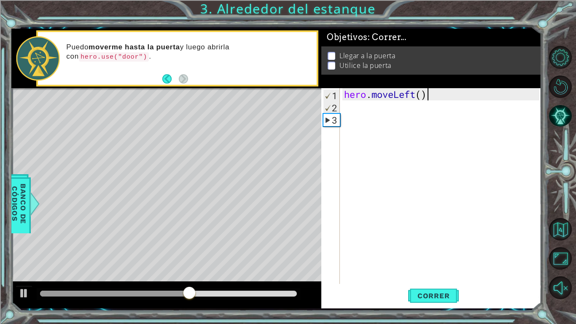
type textarea "hero.moveLeft"
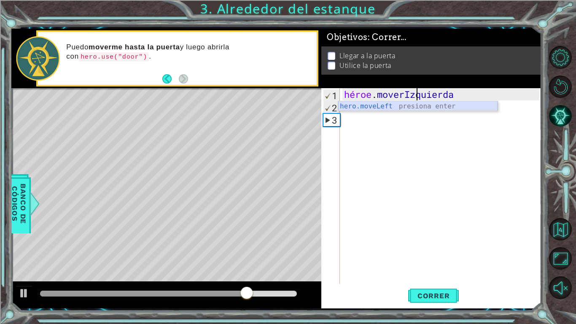
click at [348, 107] on div "hero.moveLeft presiona enter" at bounding box center [417, 116] width 159 height 30
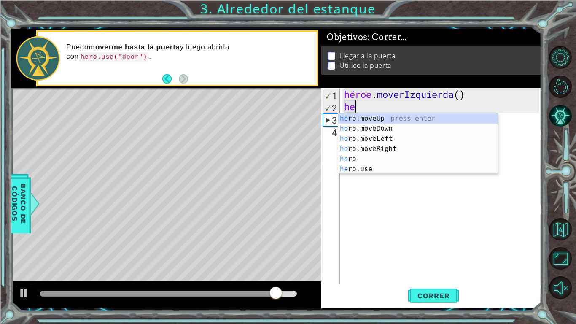
type textarea "her"
click at [370, 129] on div "su o.moveUp presione enter su o.moveDown Presione Enter su o.moveLeft Presione …" at bounding box center [417, 153] width 159 height 81
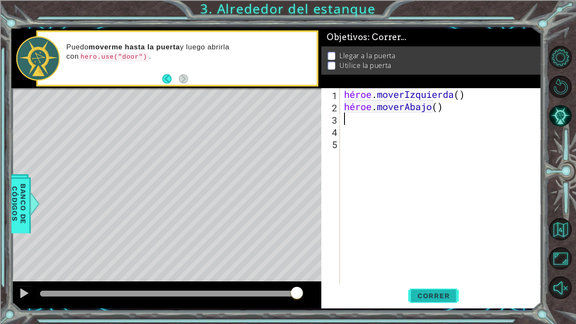
click at [428, 252] on font "Correr" at bounding box center [433, 295] width 32 height 8
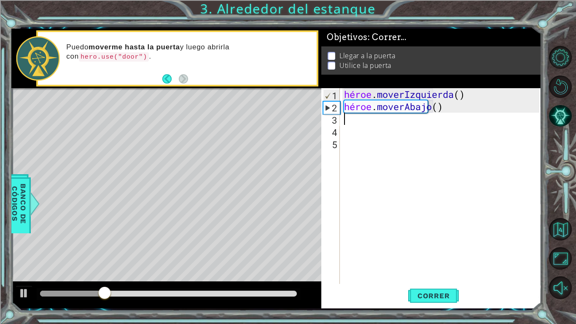
click at [447, 114] on div "héroe . moverIzquierda ( ) héroe . moverAbajo ( )" at bounding box center [442, 198] width 201 height 220
click at [428, 105] on div "héroe . moverIzquierda ( ) héroe . moverAbajo ( )" at bounding box center [442, 198] width 201 height 220
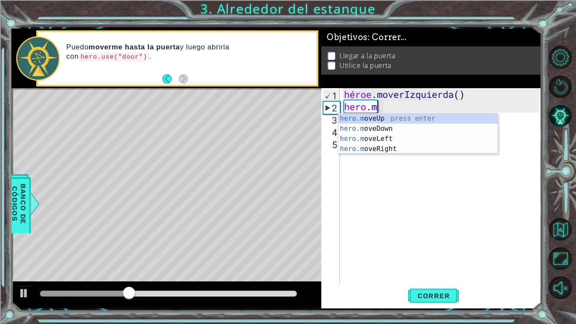
type textarea "h"
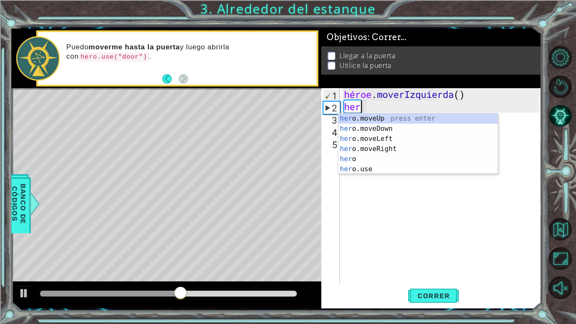
type textarea "hero"
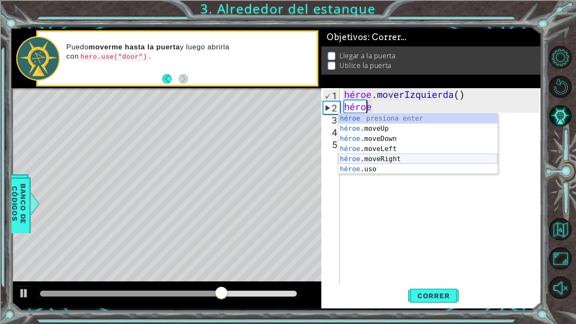
click at [419, 158] on div "héroe presiona enter héroe .moveUp Presione Enter héroe .moveDown Presione Ente…" at bounding box center [417, 153] width 159 height 81
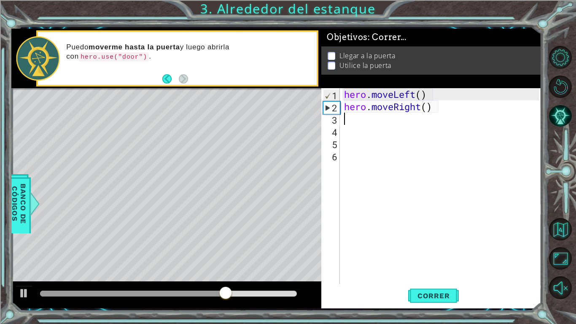
scroll to position [0, 0]
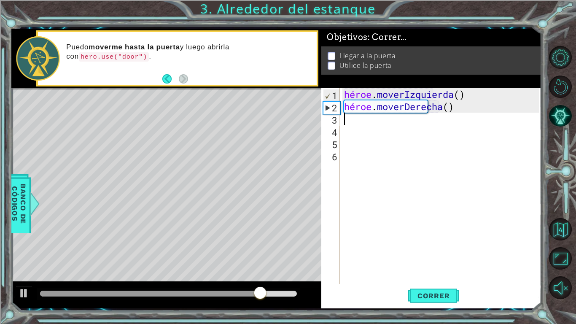
click at [342, 102] on div "héroe . moverIzquierda ( ) héroe . moverDerecha ( )" at bounding box center [442, 198] width 201 height 220
click at [351, 107] on div "héroe . moverIzquierda ( ) héroe . moverDerecha ( )" at bounding box center [442, 198] width 201 height 220
click at [332, 102] on font "2" at bounding box center [334, 108] width 5 height 12
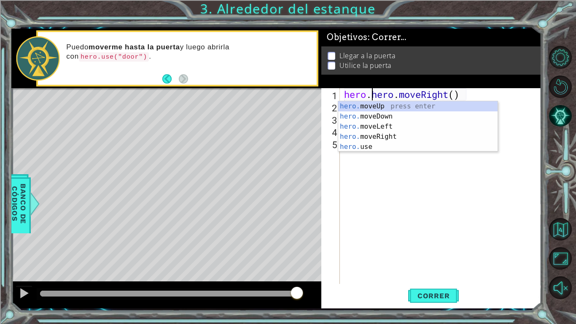
type textarea "hero.moveRight()"
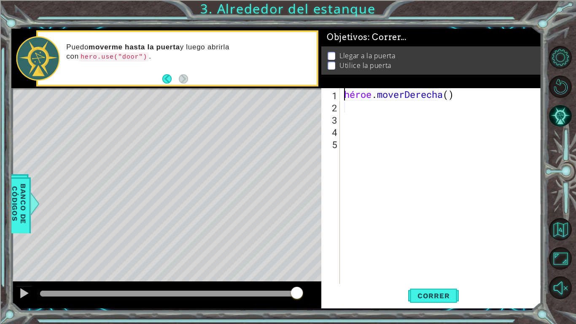
click at [494, 101] on div "héroe . moverDerecha ( )" at bounding box center [442, 198] width 201 height 220
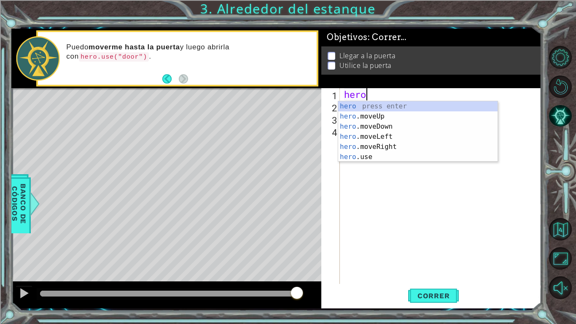
type textarea "h"
type textarea "her"
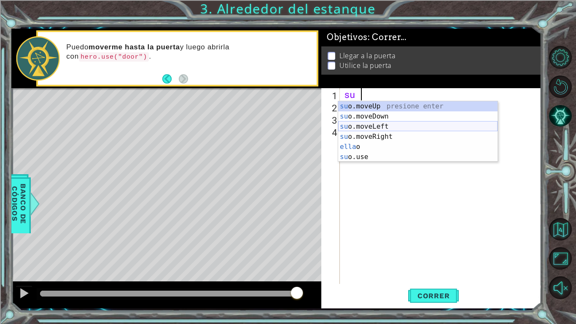
click at [477, 126] on div "su o.moveUp presione enter su o.moveDown Presione Enter su o.moveLeft Presione …" at bounding box center [417, 141] width 159 height 81
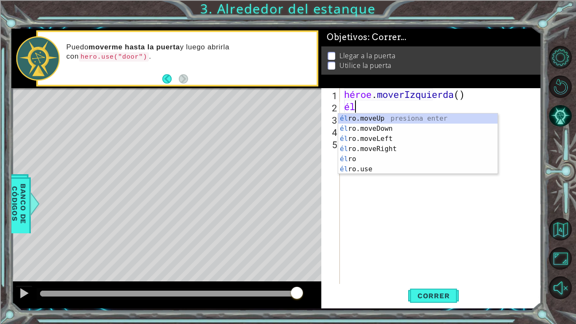
type textarea "her"
click at [415, 139] on div "su o.moveUp presione enter su o.moveDown Presione Enter su o.moveLeft Presione …" at bounding box center [417, 153] width 159 height 81
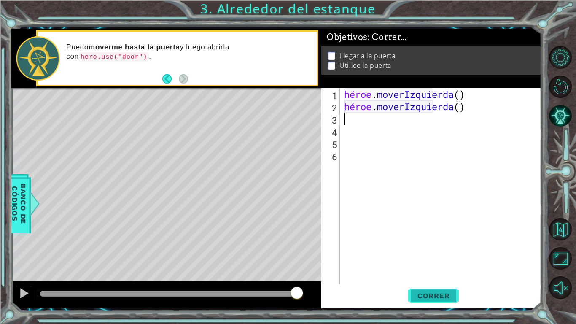
click at [433, 252] on font "Correr" at bounding box center [433, 295] width 32 height 8
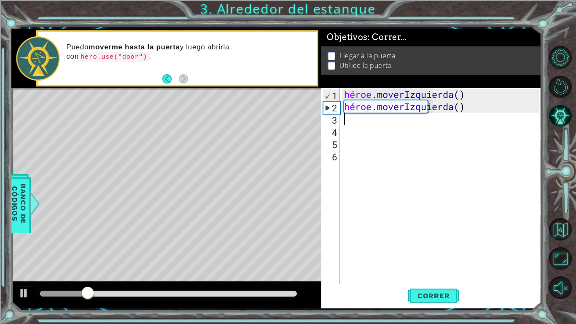
type textarea "h"
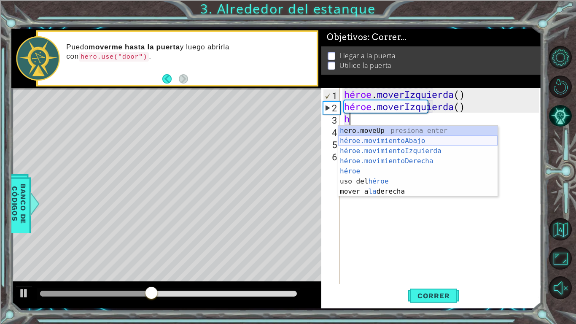
click at [400, 145] on div "h ero.moveUp presiona enter héroe.movimientoAbajo ​ Presione Enter héroe.movimi…" at bounding box center [417, 171] width 159 height 91
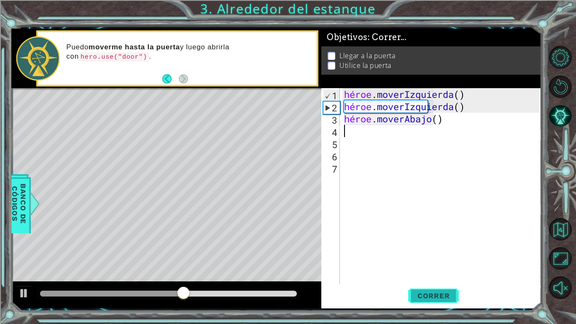
click at [442, 252] on font "Correr" at bounding box center [433, 295] width 32 height 8
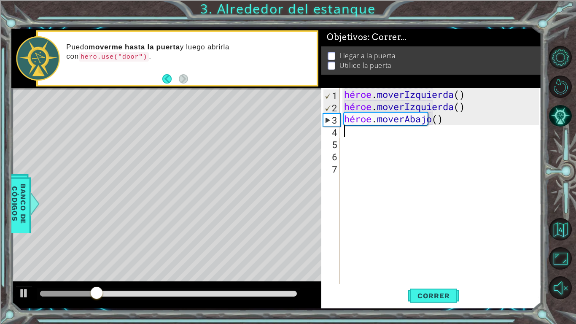
click at [430, 120] on div "héroe . moverIzquierda ( ) héroe . moverIzquierda ( ) héroe . moverAbajo ( )" at bounding box center [442, 198] width 201 height 220
click at [446, 119] on div "héroe . moverIzquierda ( ) héroe . moverIzquierda ( ) héroe . moverAbajo ( )" at bounding box center [442, 198] width 201 height 220
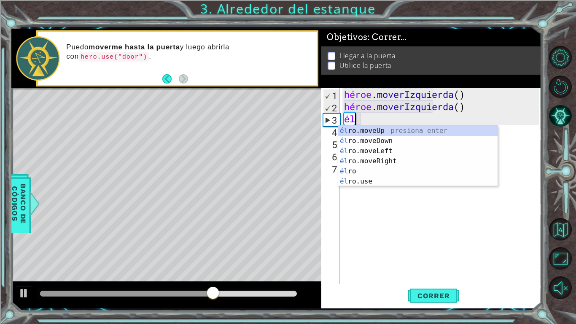
type textarea "h"
type textarea "hero"
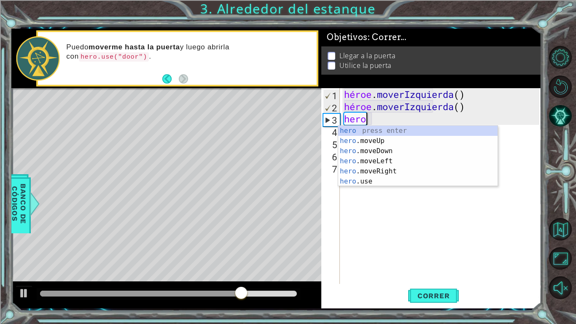
scroll to position [0, 0]
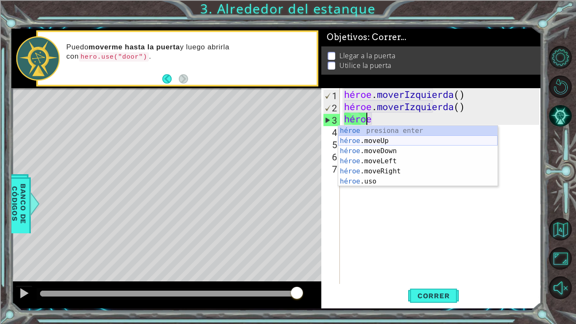
click at [400, 144] on div "héroe presiona enter héroe .moveUp Presione Enter héroe .moveDown Presione Ente…" at bounding box center [417, 166] width 159 height 81
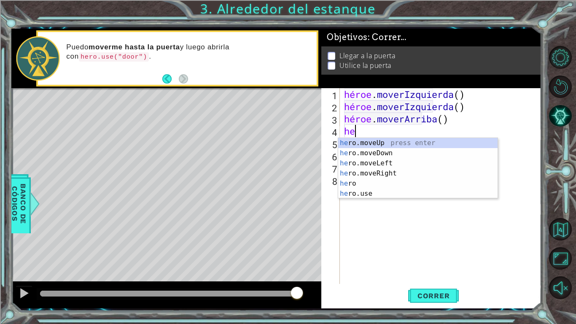
type textarea "her"
click at [371, 145] on div "su o.moveUp presione enter su o.moveDown Presione Enter su o.moveLeft Presione …" at bounding box center [417, 178] width 159 height 81
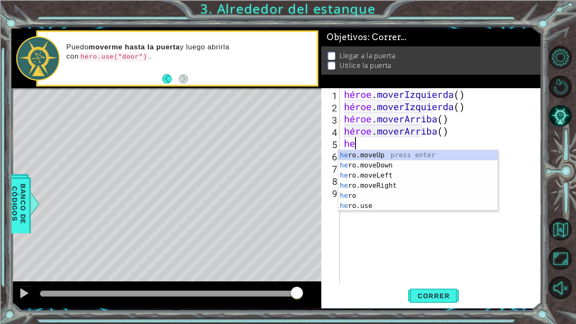
type textarea "her"
click at [393, 173] on div "su o.moveUp presione enter su o.moveDown Presione Enter su o.moveLeft Presione …" at bounding box center [417, 190] width 159 height 81
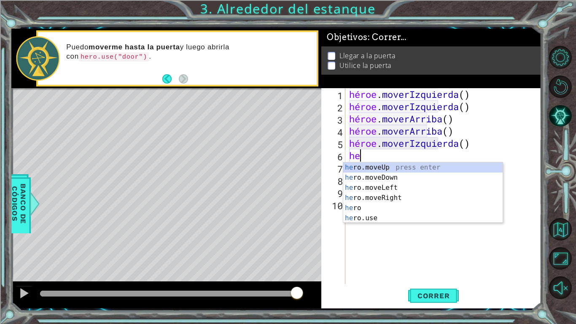
type textarea "her"
click at [403, 188] on div "su o.moveUp presione enter su o.moveDown Presione Enter su o.moveLeft Presione …" at bounding box center [422, 202] width 159 height 81
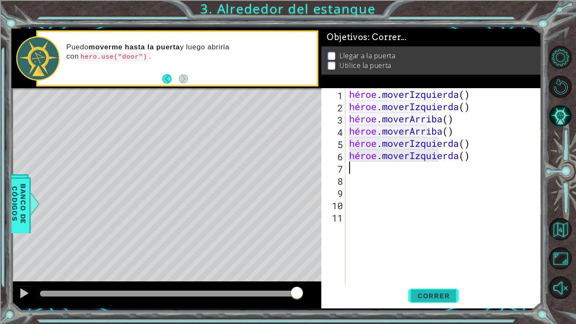
click at [423, 252] on font "Correr" at bounding box center [433, 295] width 32 height 8
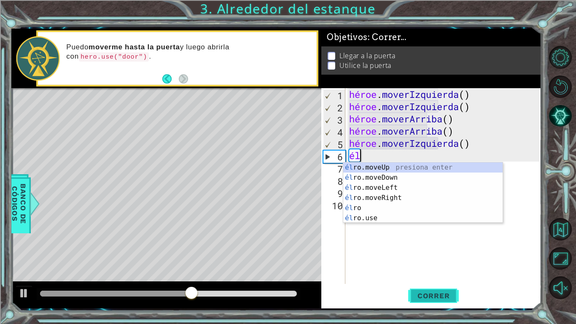
type textarea "h"
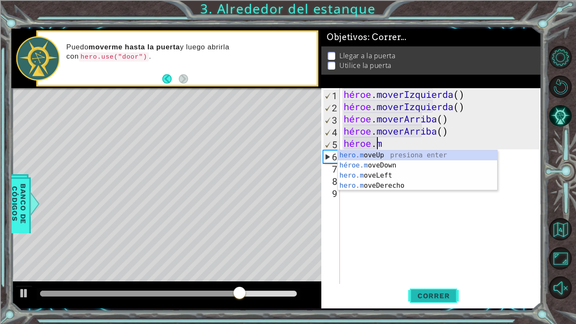
type textarea "hero."
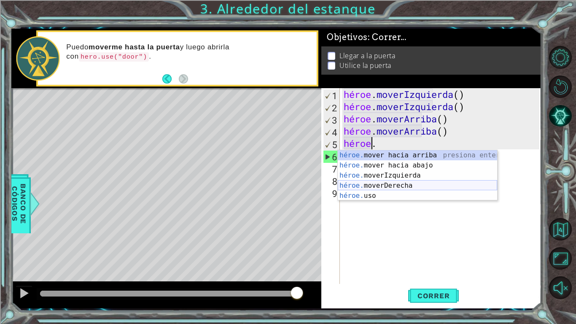
click at [440, 185] on div "héroe. mover hacia arriba presiona enter héroe. mover hacia abajo Presione Ente…" at bounding box center [417, 185] width 159 height 71
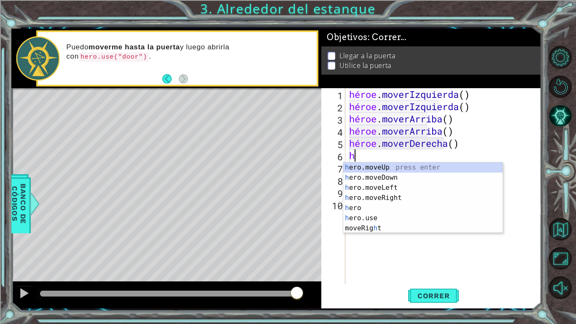
type textarea "he"
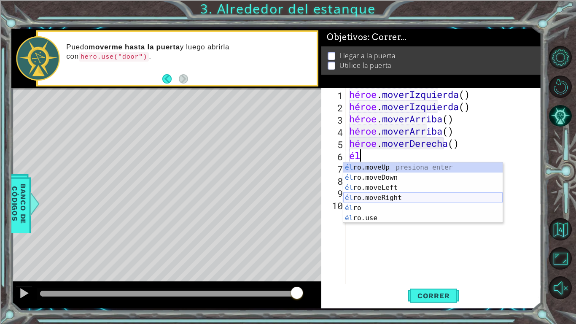
click at [401, 196] on div "él ro.moveUp presiona enter él ro.moveDown Presione Enter él ro.moveLeft Presio…" at bounding box center [422, 202] width 159 height 81
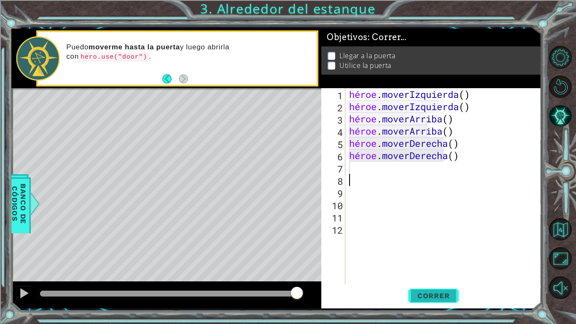
click at [423, 252] on font "Correr" at bounding box center [433, 295] width 32 height 8
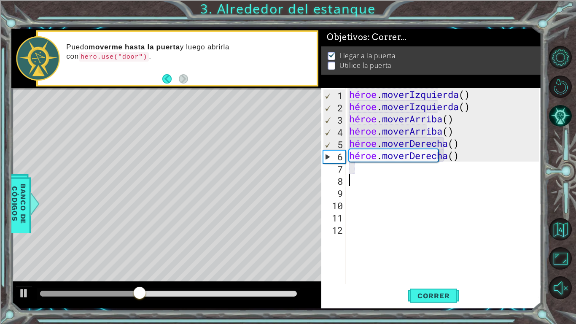
click at [356, 174] on div "héroe . moverIzquierda ( ) héroe . moverIzquierda ( ) héroe . [PERSON_NAME] ( )…" at bounding box center [445, 198] width 196 height 220
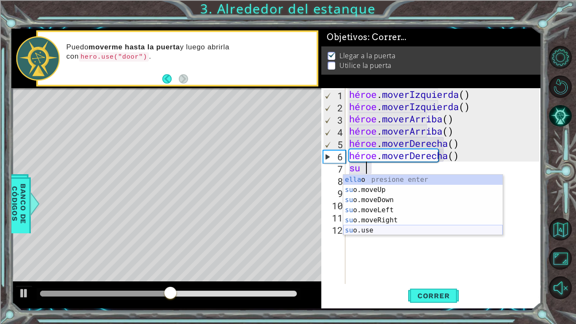
click at [368, 232] on div "ella o presione enter su o.moveUp Presione Enter su o.moveDown Presione Enter s…" at bounding box center [422, 215] width 159 height 81
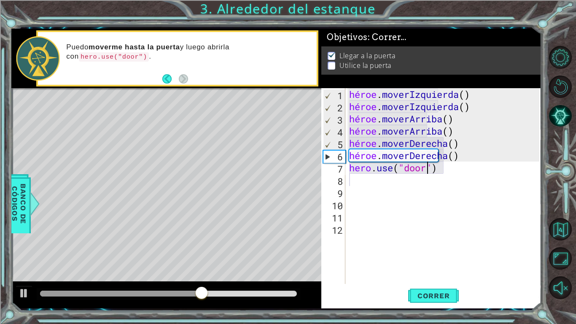
type textarea "hero.use("door")"
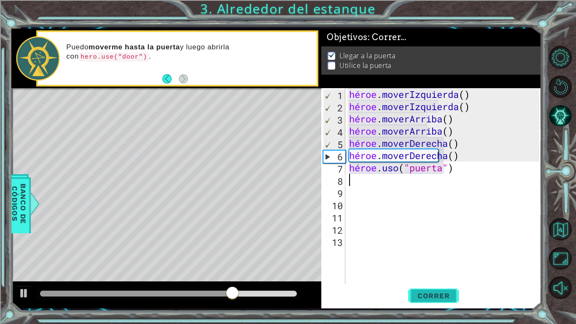
click at [426, 252] on font "Correr" at bounding box center [433, 295] width 32 height 8
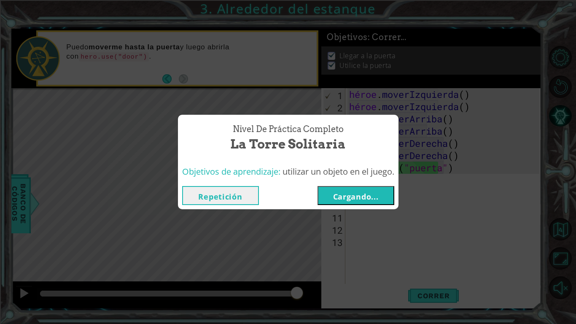
click at [357, 194] on font "Cargando..." at bounding box center [356, 196] width 46 height 10
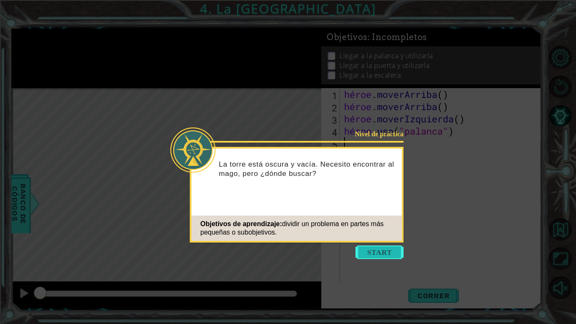
click at [361, 252] on button "Comenzar" at bounding box center [379, 251] width 48 height 13
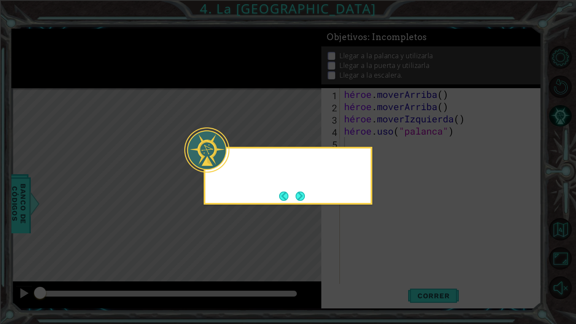
click at [376, 252] on icon at bounding box center [288, 162] width 576 height 324
click at [301, 194] on button "Próximo" at bounding box center [299, 195] width 9 height 9
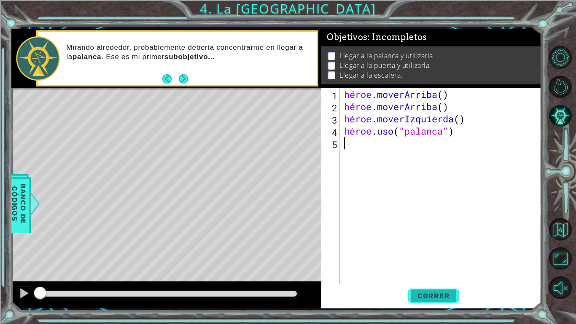
click at [437, 252] on button "Correr" at bounding box center [433, 296] width 51 height 22
